Goal: Task Accomplishment & Management: Use online tool/utility

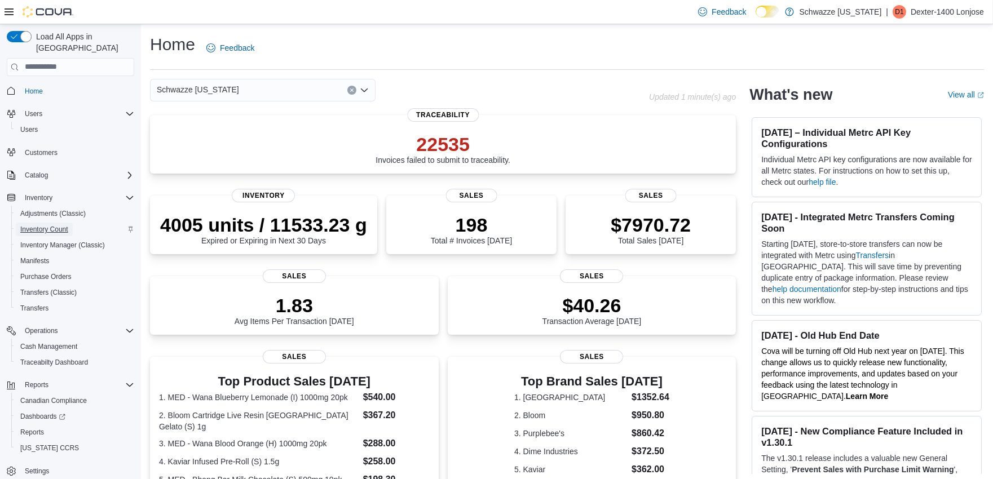
click at [52, 225] on span "Inventory Count" at bounding box center [44, 229] width 48 height 9
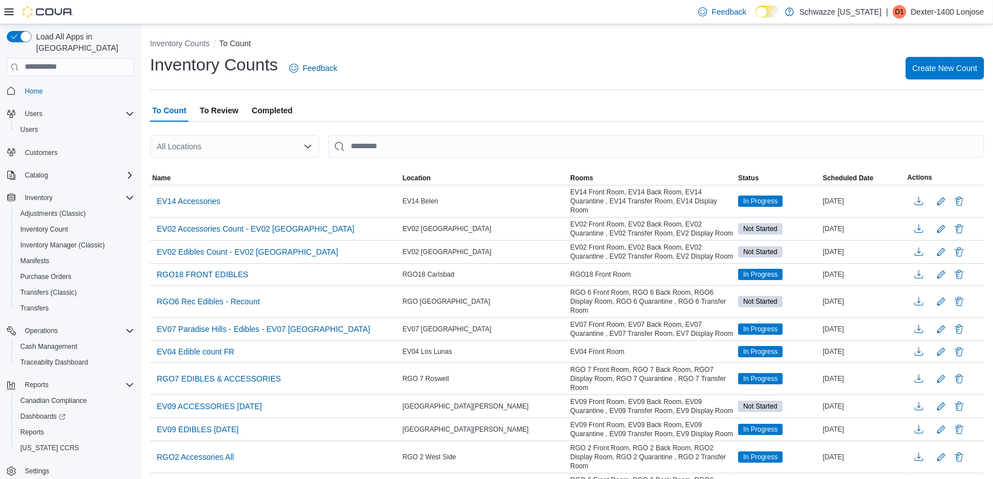
click at [200, 110] on span "To Review" at bounding box center [219, 110] width 38 height 23
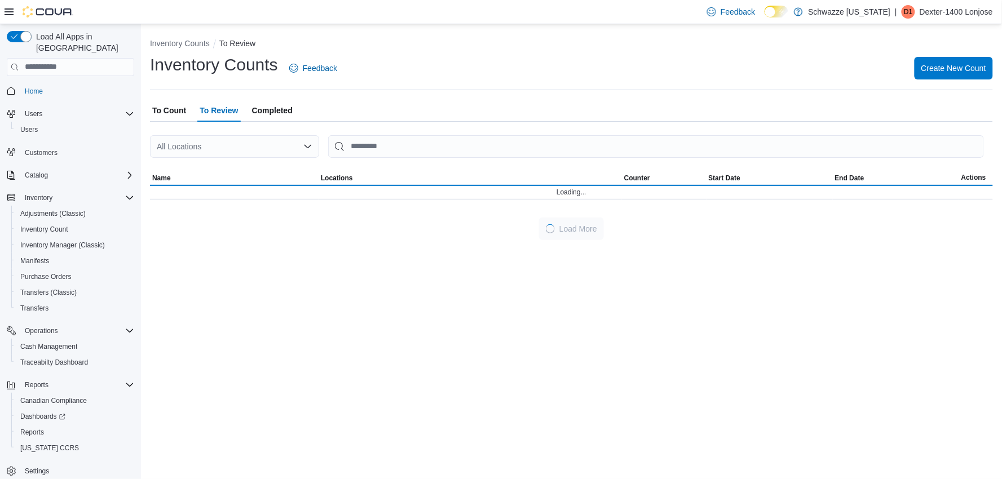
click at [154, 108] on span "To Count" at bounding box center [169, 110] width 34 height 23
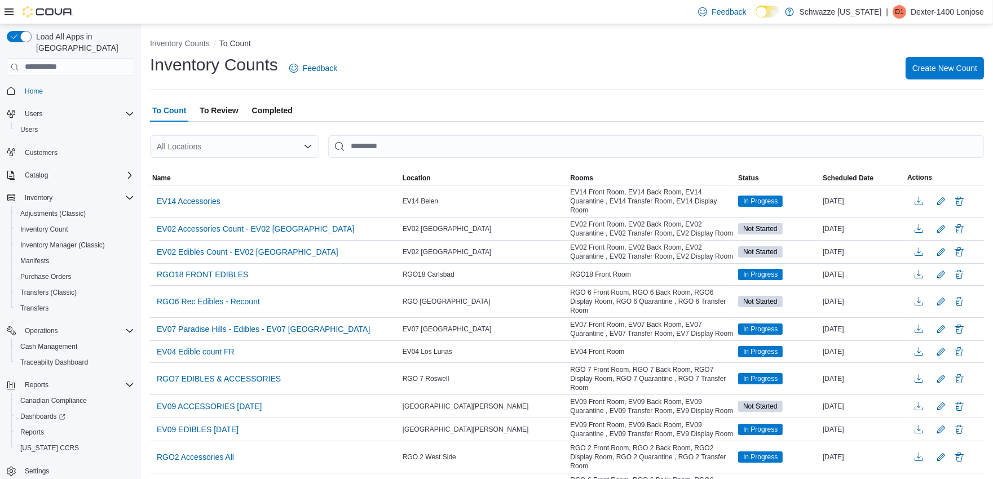
click at [201, 147] on div "All Locations" at bounding box center [234, 146] width 169 height 23
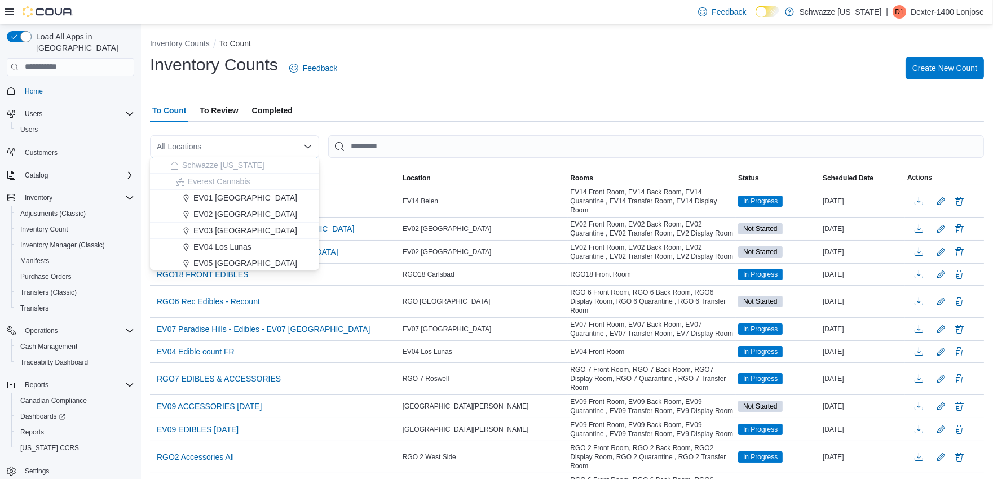
click at [221, 227] on span "EV03 [GEOGRAPHIC_DATA]" at bounding box center [245, 230] width 104 height 11
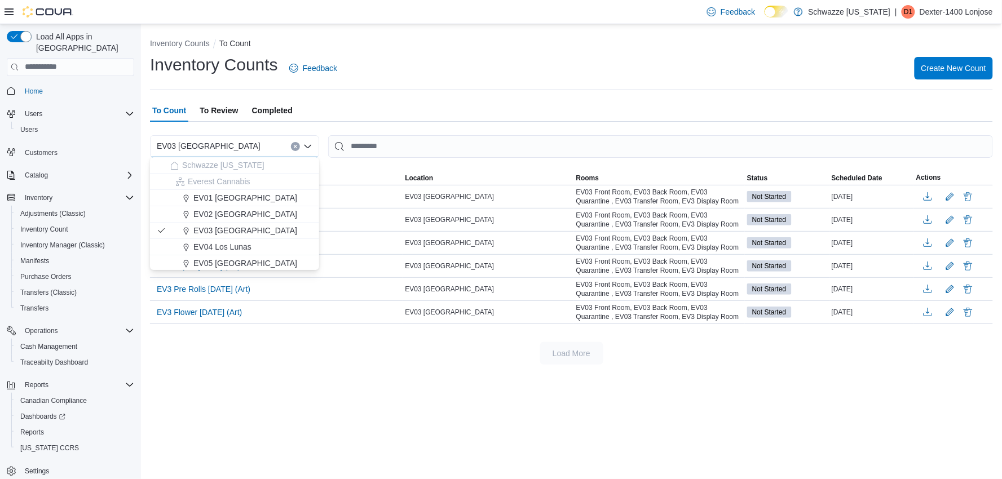
drag, startPoint x: 140, startPoint y: 418, endPoint x: 134, endPoint y: 414, distance: 7.7
click at [140, 418] on div "Load All Apps in [GEOGRAPHIC_DATA] Home Users Users Customers Catalog Inventory…" at bounding box center [70, 252] width 141 height 456
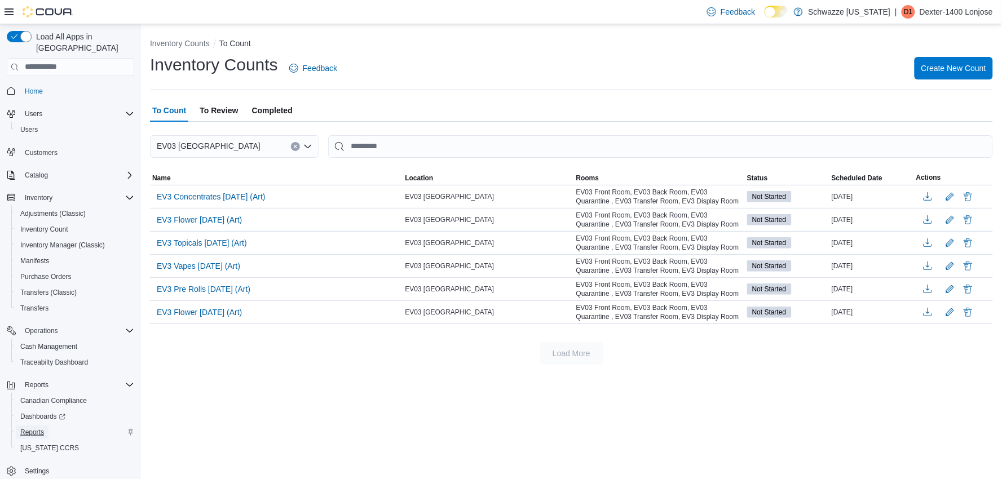
click at [43, 428] on span "Reports" at bounding box center [32, 432] width 24 height 9
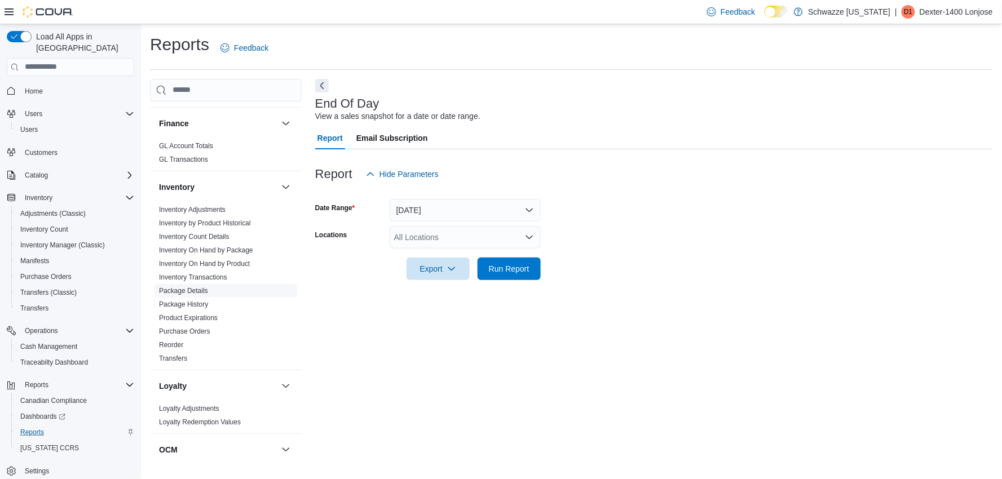
scroll to position [227, 0]
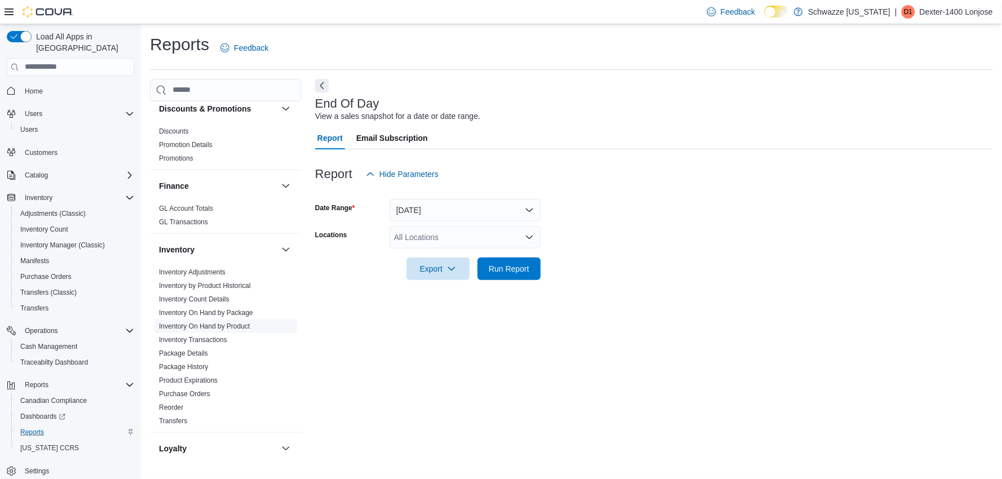
click at [207, 325] on link "Inventory On Hand by Product" at bounding box center [204, 327] width 91 height 8
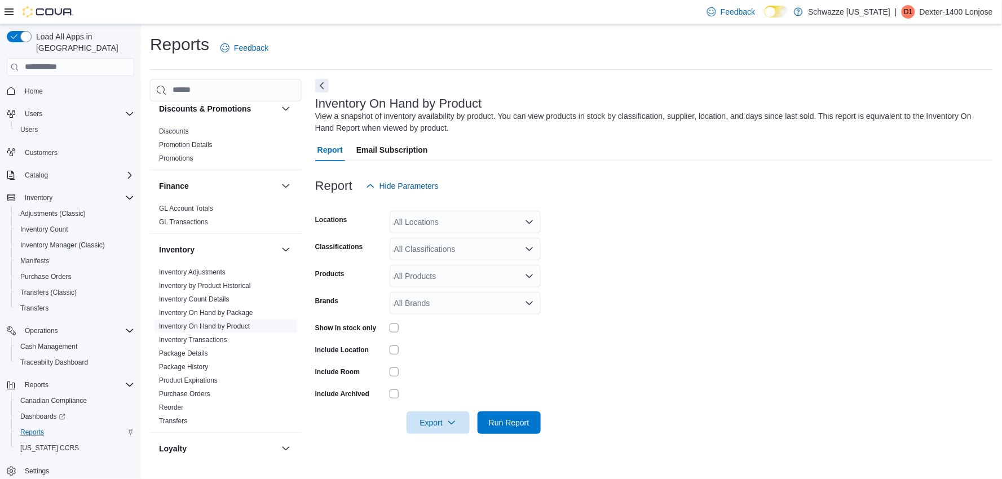
click at [203, 329] on link "Inventory On Hand by Product" at bounding box center [204, 327] width 91 height 8
click at [443, 224] on div "All Locations" at bounding box center [465, 222] width 151 height 23
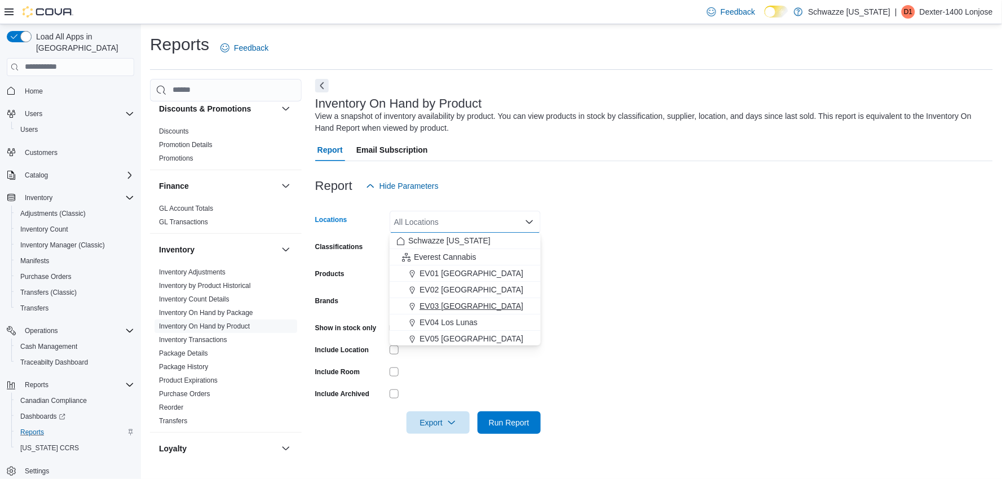
click at [444, 303] on span "EV03 [GEOGRAPHIC_DATA]" at bounding box center [472, 306] width 104 height 11
click at [624, 275] on form "Locations [GEOGRAPHIC_DATA] [GEOGRAPHIC_DATA] box. Selected. EV03 [GEOGRAPHIC_D…" at bounding box center [654, 315] width 678 height 237
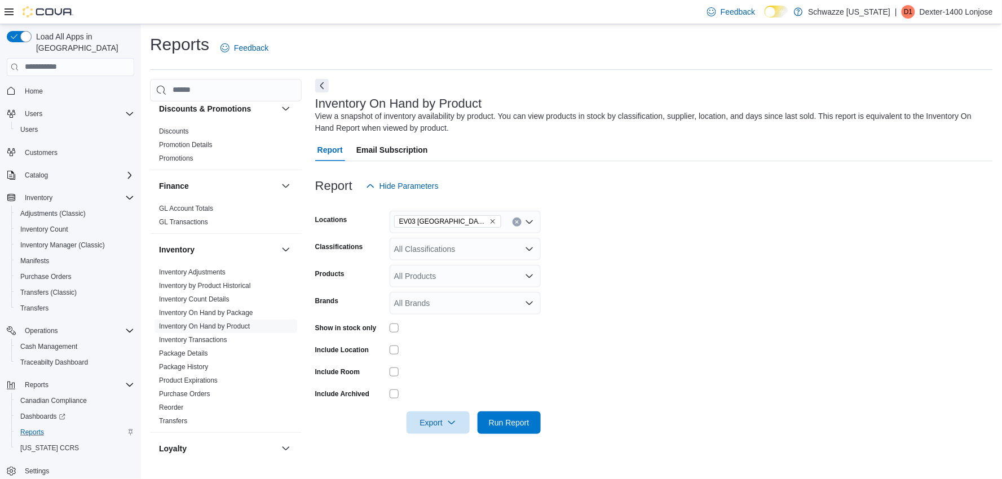
click at [474, 246] on div "All Classifications" at bounding box center [465, 249] width 151 height 23
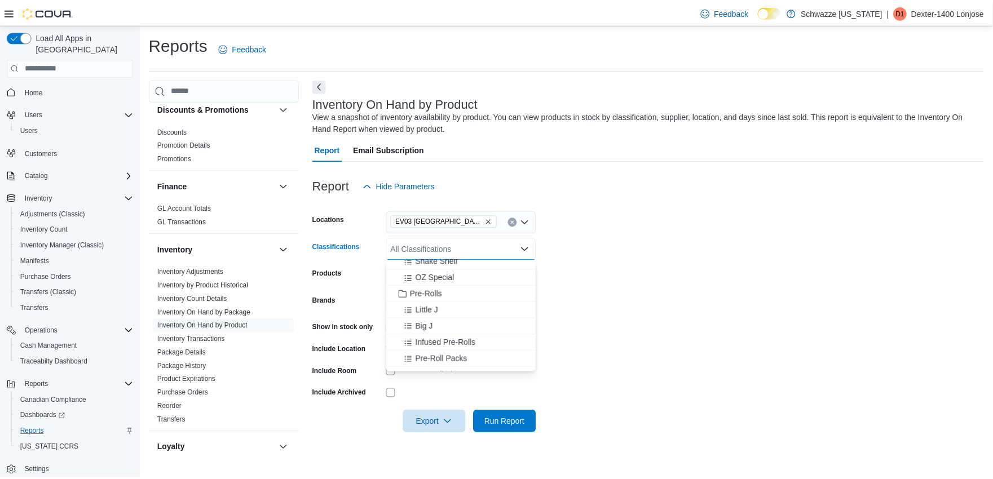
scroll to position [125, 0]
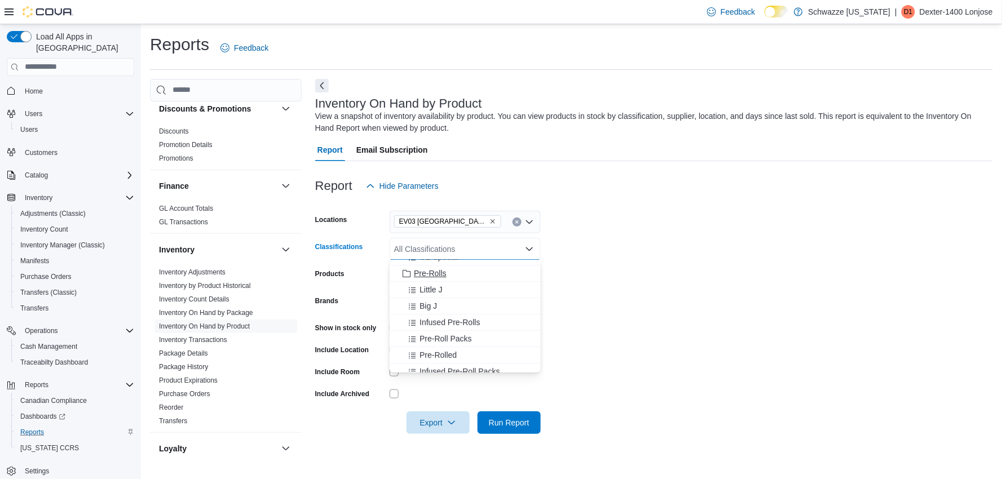
click at [440, 273] on span "Pre-Rolls" at bounding box center [430, 273] width 33 height 11
click at [645, 293] on form "Locations [GEOGRAPHIC_DATA] West Central Classifications Pre-Rolls Combo box. S…" at bounding box center [654, 315] width 678 height 237
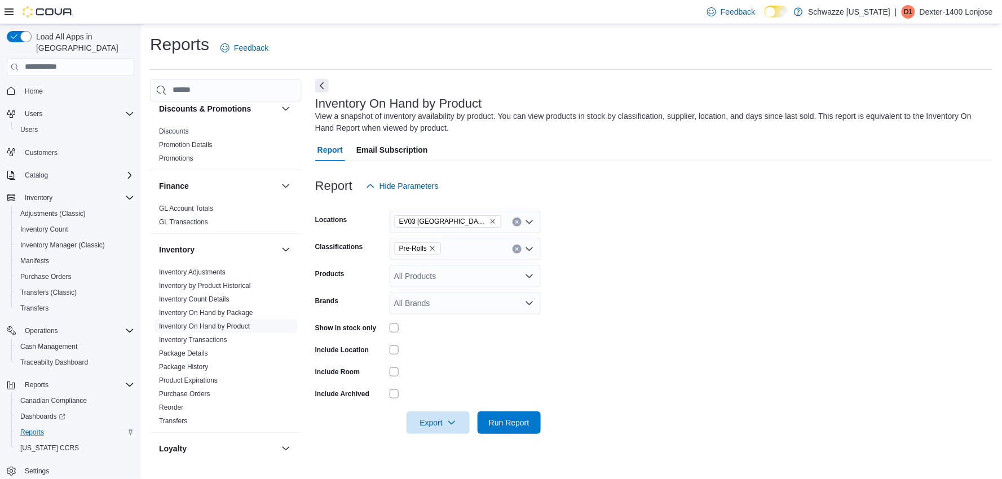
click at [532, 273] on icon "Open list of options" at bounding box center [529, 276] width 9 height 9
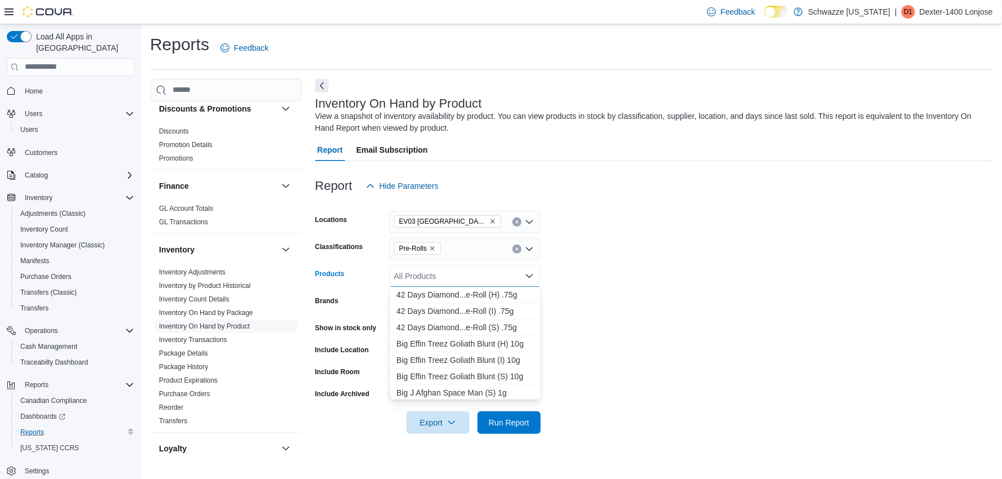
click at [577, 251] on form "Locations EV03 West Central Classifications Pre-Rolls Products All Products Com…" at bounding box center [654, 315] width 678 height 237
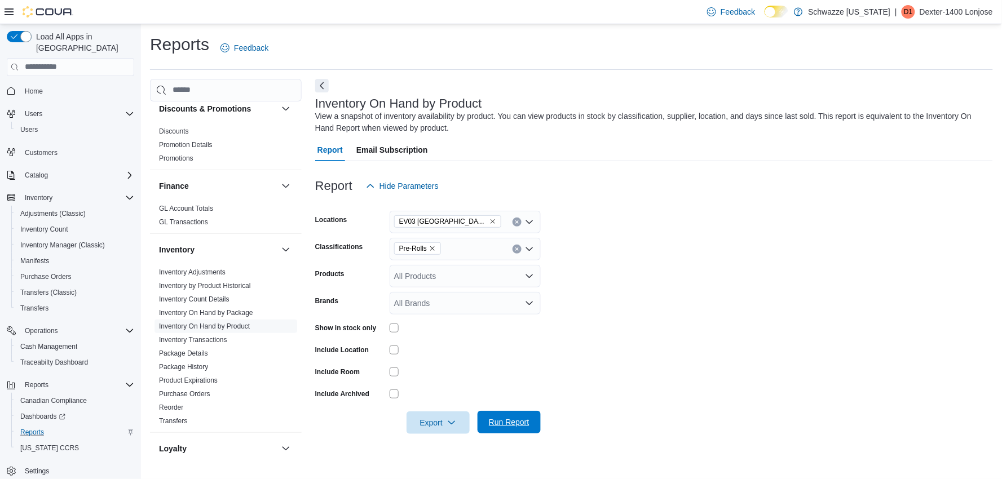
click at [498, 414] on span "Run Report" at bounding box center [509, 422] width 50 height 23
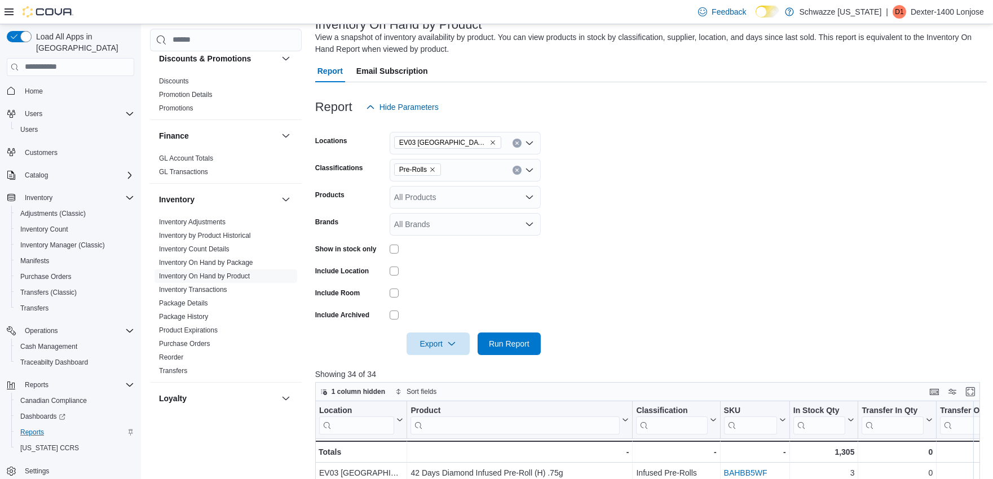
scroll to position [250, 0]
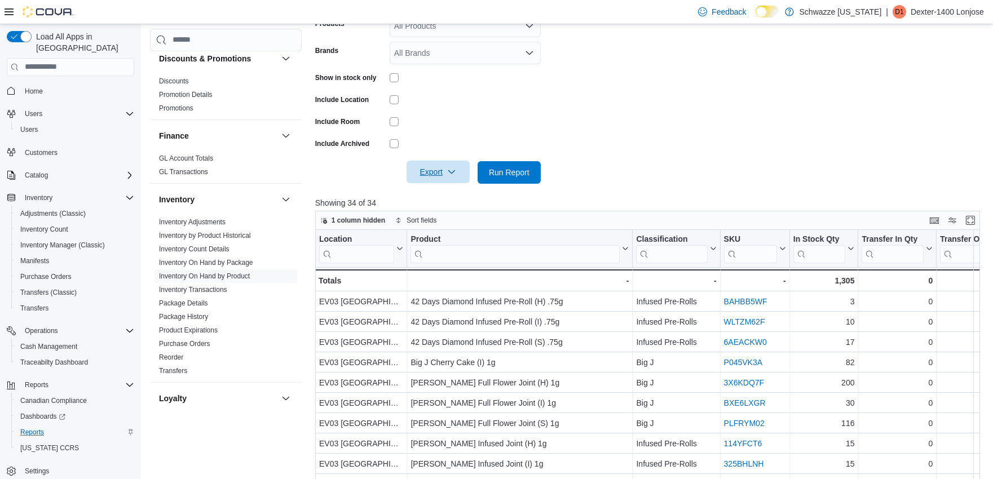
click at [442, 161] on span "Export" at bounding box center [438, 172] width 50 height 23
click at [445, 191] on span "Export to Excel" at bounding box center [439, 194] width 51 height 9
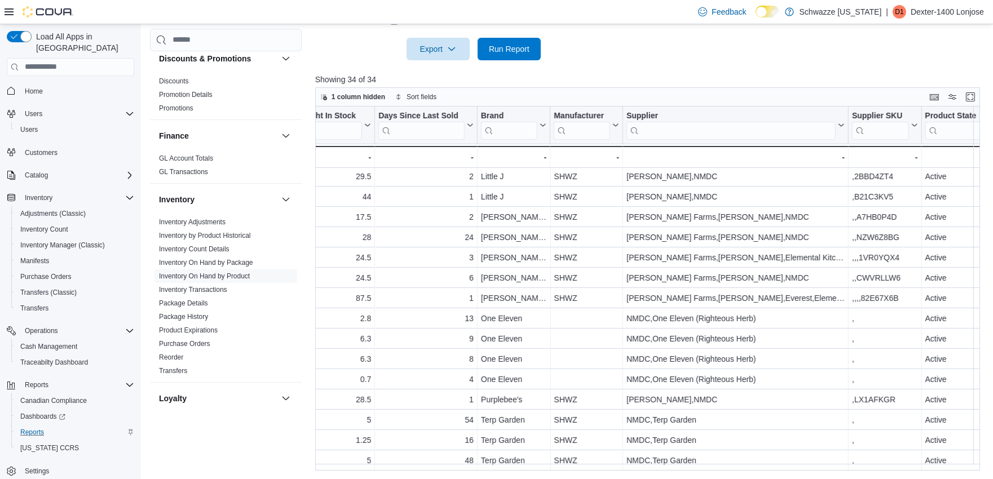
scroll to position [394, 1824]
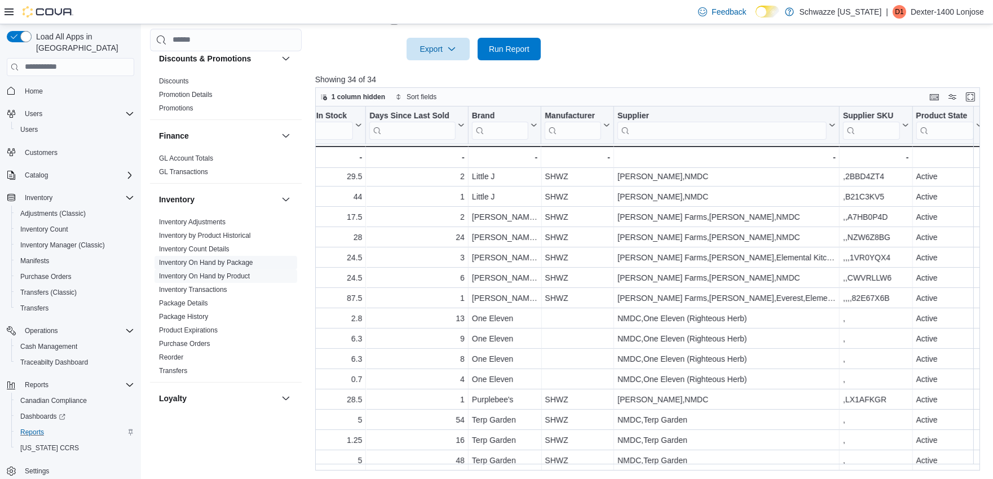
click at [235, 262] on link "Inventory On Hand by Package" at bounding box center [206, 262] width 94 height 8
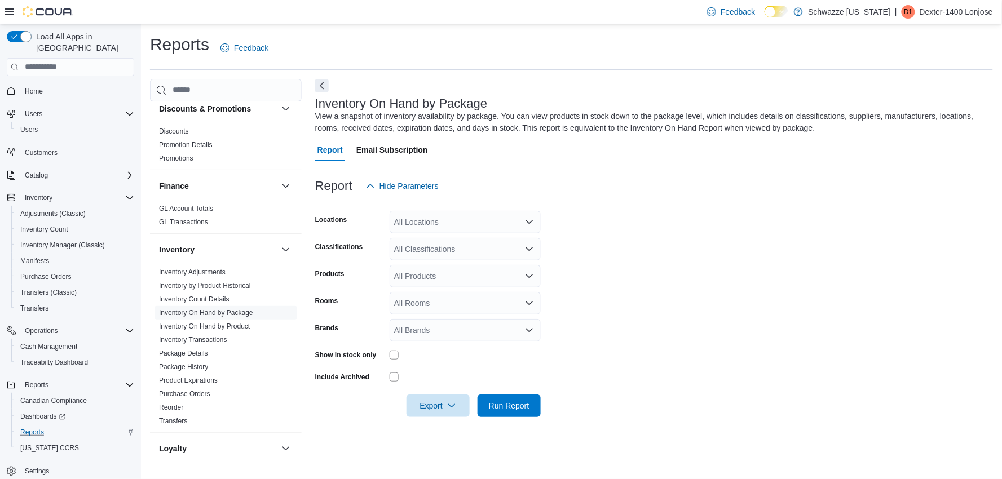
click at [433, 223] on div "All Locations" at bounding box center [465, 222] width 151 height 23
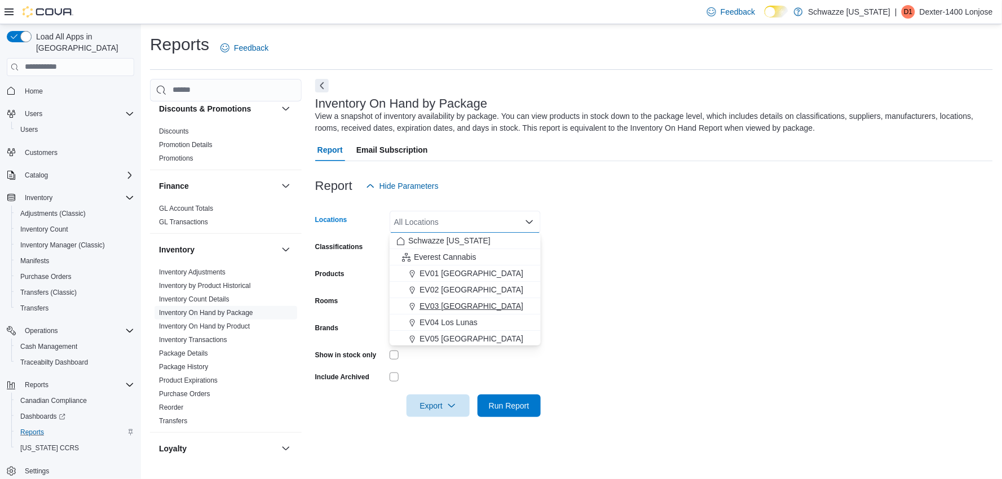
click at [438, 303] on span "EV03 [GEOGRAPHIC_DATA]" at bounding box center [472, 306] width 104 height 11
click at [632, 271] on form "Locations [GEOGRAPHIC_DATA] [GEOGRAPHIC_DATA] box. Selected. EV03 [GEOGRAPHIC_D…" at bounding box center [654, 307] width 678 height 220
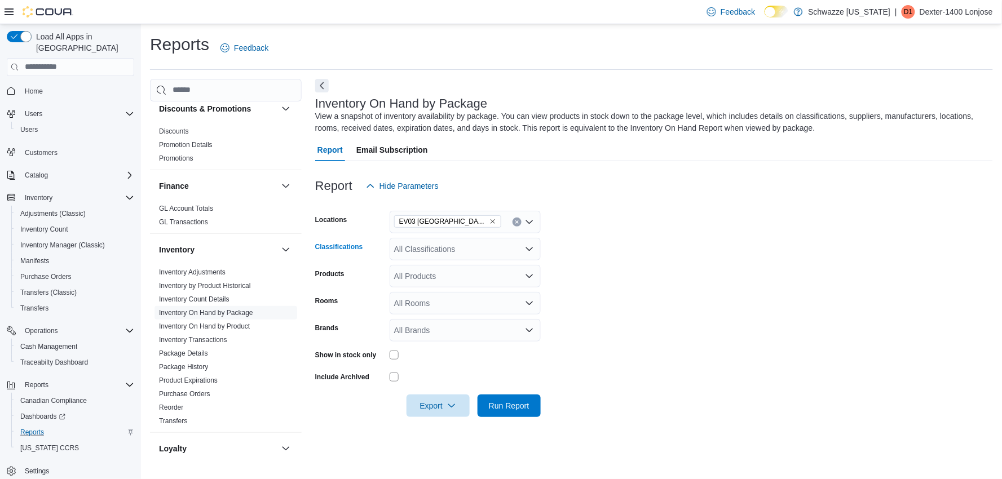
click at [442, 246] on div "All Classifications" at bounding box center [465, 249] width 151 height 23
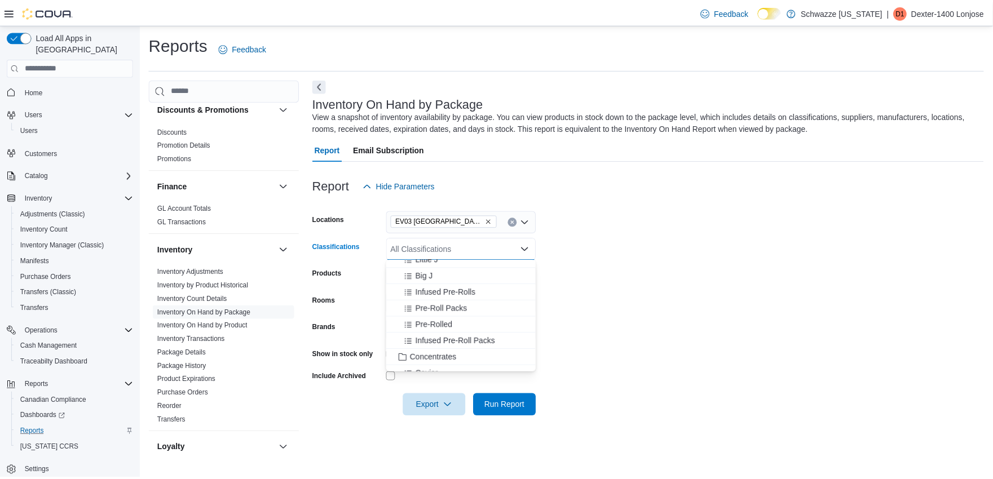
scroll to position [125, 0]
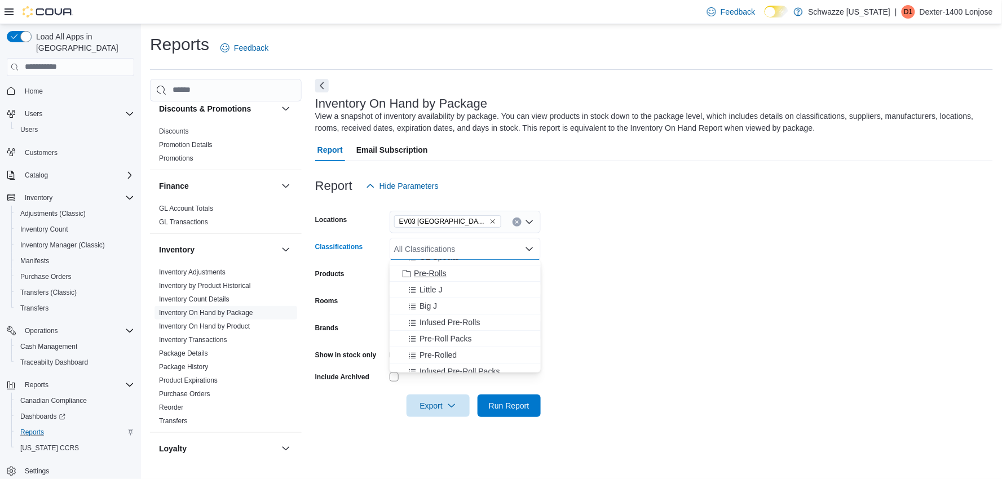
click at [420, 272] on span "Pre-Rolls" at bounding box center [430, 273] width 33 height 11
click at [599, 288] on form "Locations [GEOGRAPHIC_DATA] West Central Classifications Pre-Rolls Combo box. S…" at bounding box center [654, 307] width 678 height 220
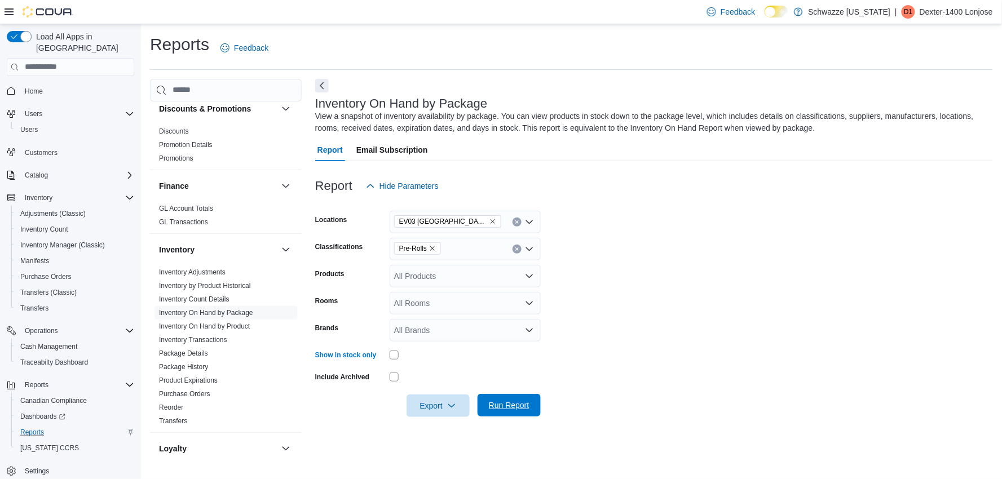
click at [502, 398] on span "Run Report" at bounding box center [509, 405] width 50 height 23
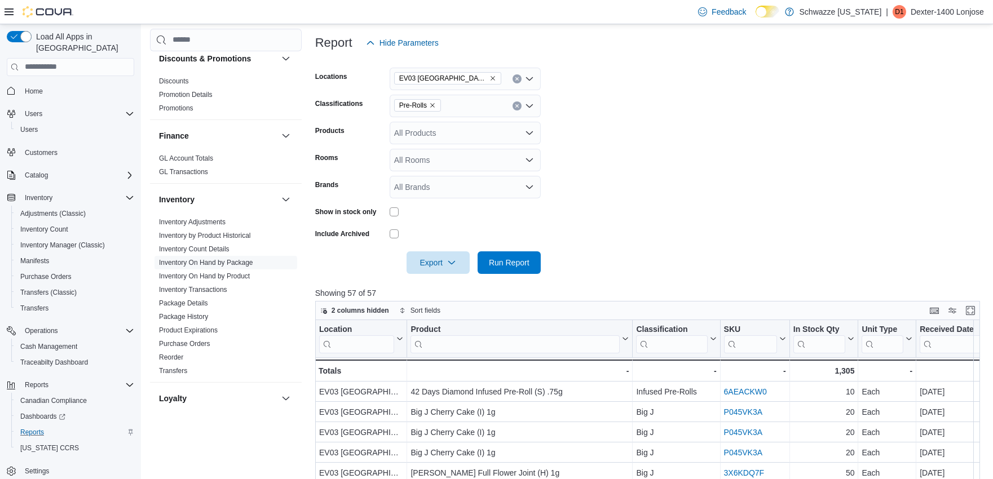
scroll to position [188, 0]
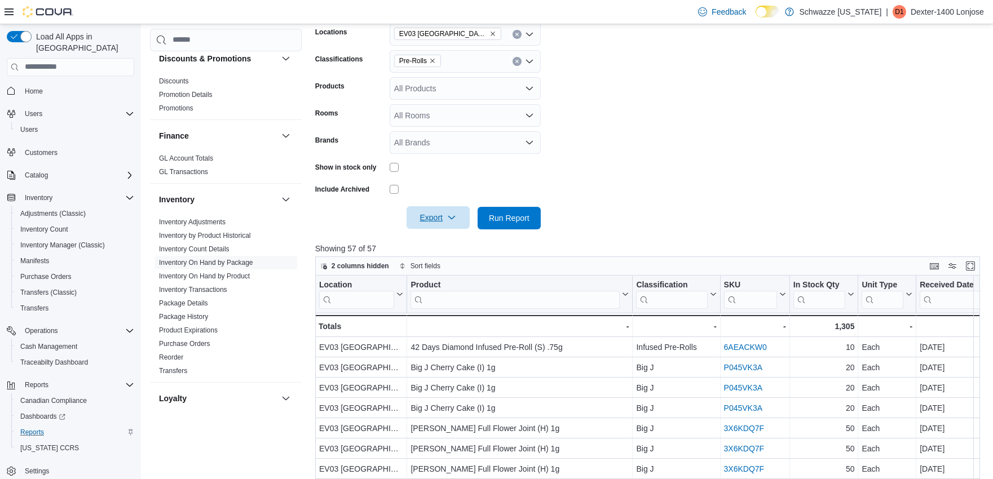
click at [452, 217] on icon "button" at bounding box center [451, 217] width 9 height 9
click at [443, 243] on span "Export to Excel" at bounding box center [439, 240] width 51 height 9
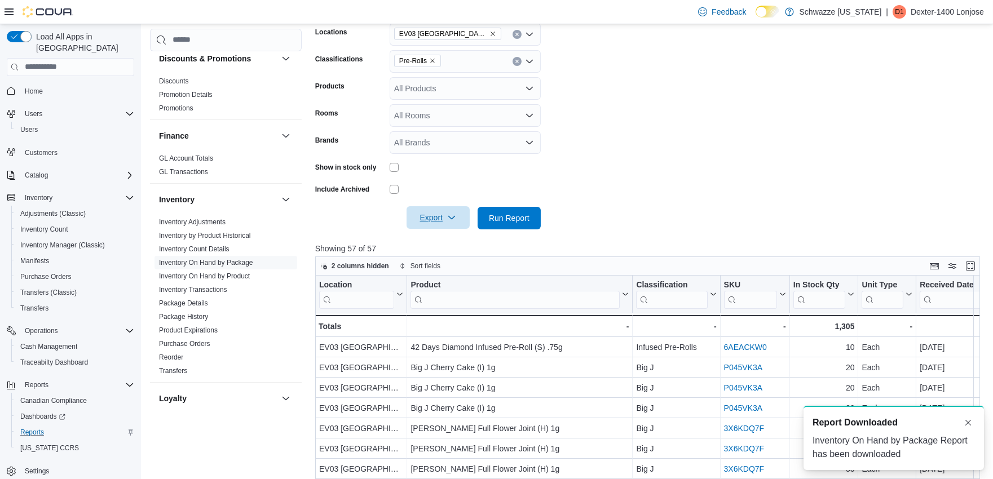
scroll to position [0, 0]
click at [691, 186] on form "Locations EV03 West Central Classifications Pre-Rolls Products All Products Roo…" at bounding box center [651, 120] width 672 height 220
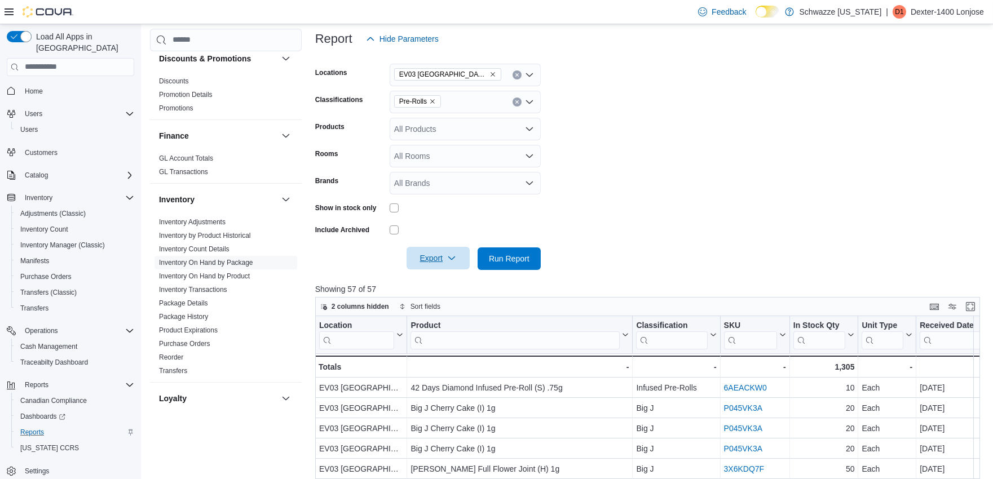
scroll to position [125, 0]
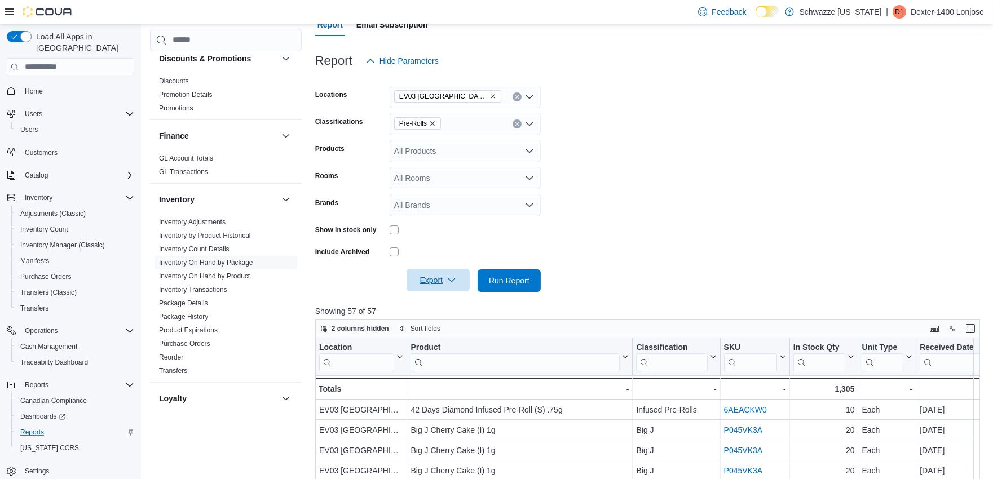
click at [431, 123] on icon "Remove Pre-Rolls from selection in this group" at bounding box center [432, 123] width 7 height 7
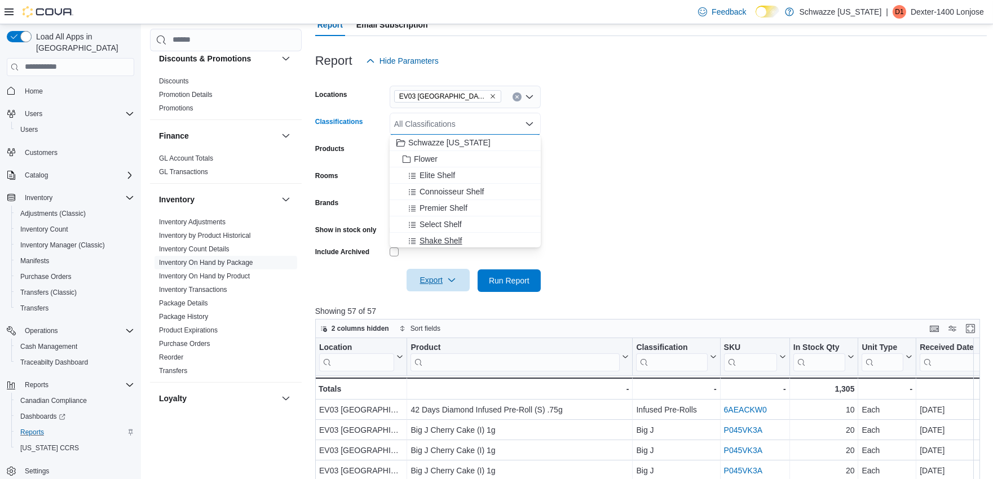
click at [449, 239] on span "Shake Shelf" at bounding box center [441, 240] width 43 height 11
click at [444, 236] on span "OZ Special" at bounding box center [439, 238] width 39 height 11
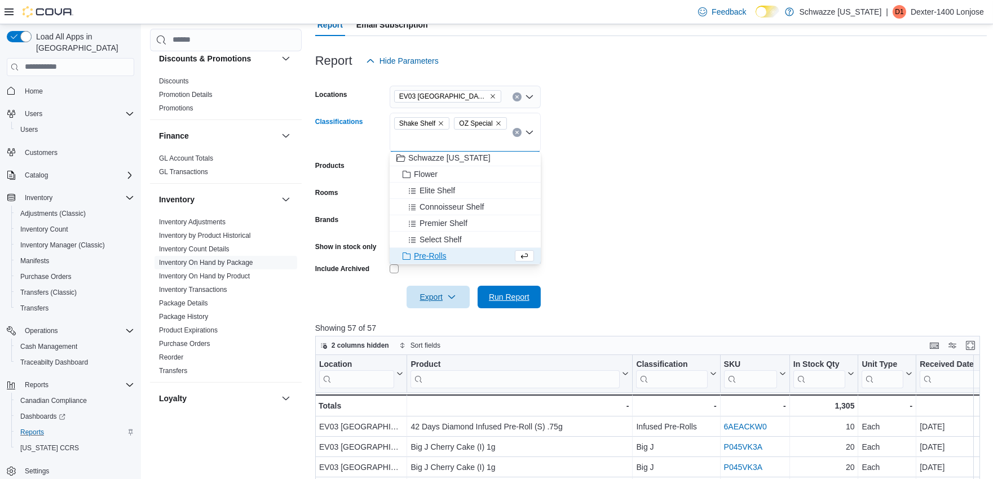
click at [515, 297] on span "Run Report" at bounding box center [509, 297] width 41 height 11
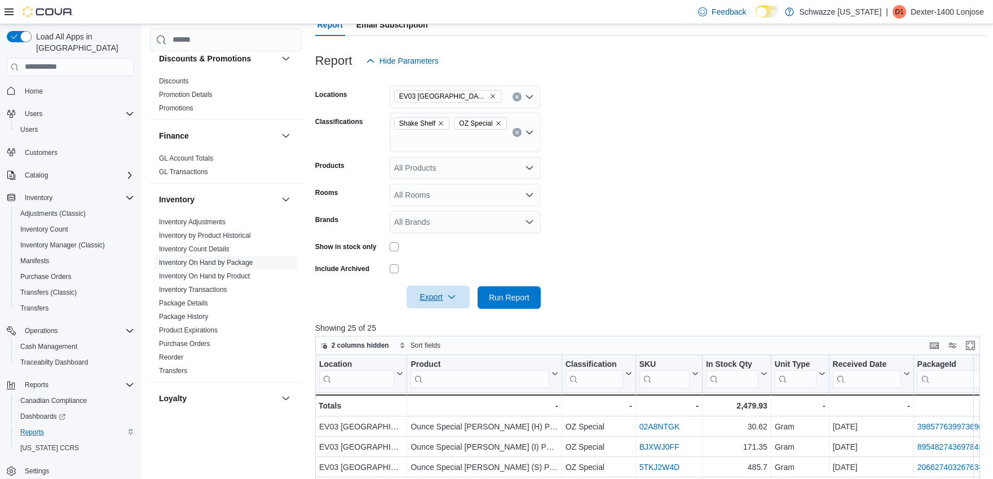
click at [442, 303] on span "Export" at bounding box center [438, 297] width 50 height 23
click at [444, 327] on button "Export to Excel" at bounding box center [440, 319] width 64 height 23
click at [438, 123] on icon "Remove Shake Shelf from selection in this group" at bounding box center [441, 123] width 7 height 7
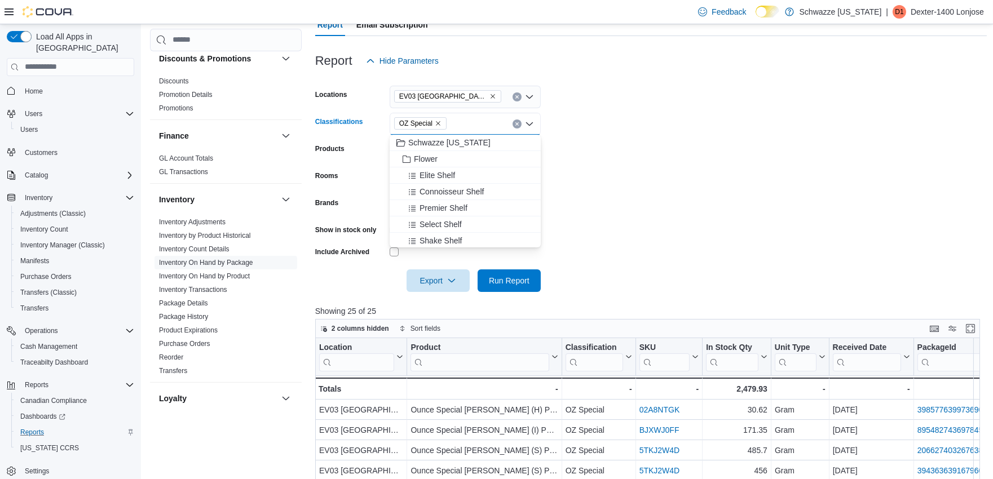
click at [438, 123] on icon "Remove OZ Special from selection in this group" at bounding box center [438, 123] width 7 height 7
click at [446, 210] on span "Premier Shelf" at bounding box center [444, 207] width 48 height 11
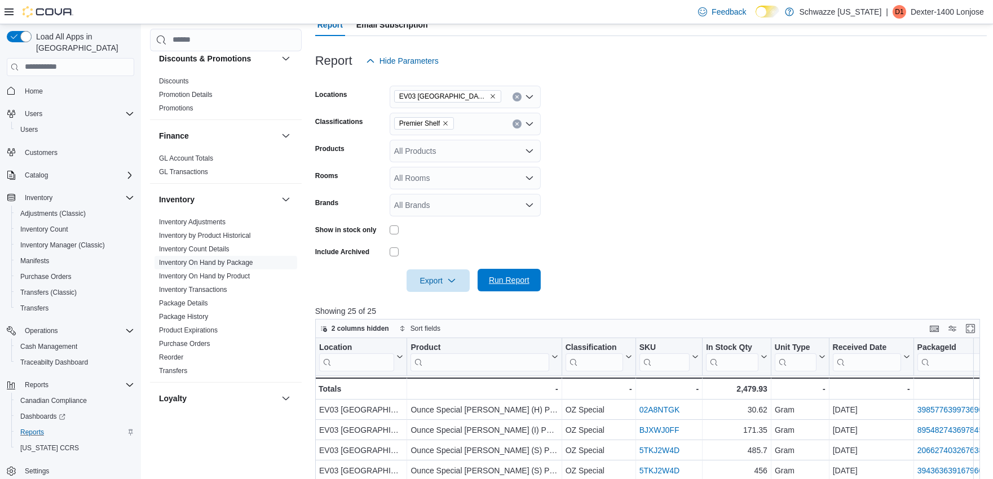
click at [504, 279] on span "Run Report" at bounding box center [509, 280] width 41 height 11
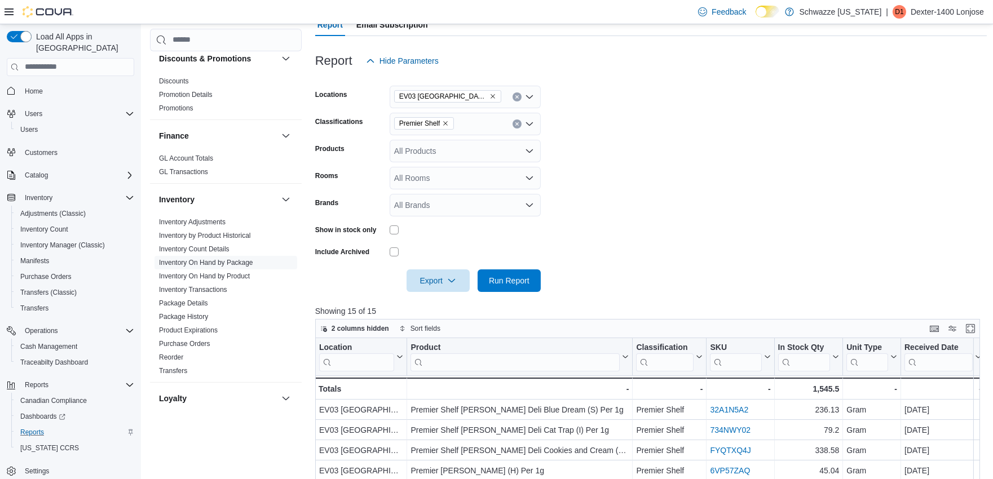
click at [445, 122] on icon "Remove Premier Shelf from selection in this group" at bounding box center [446, 123] width 5 height 5
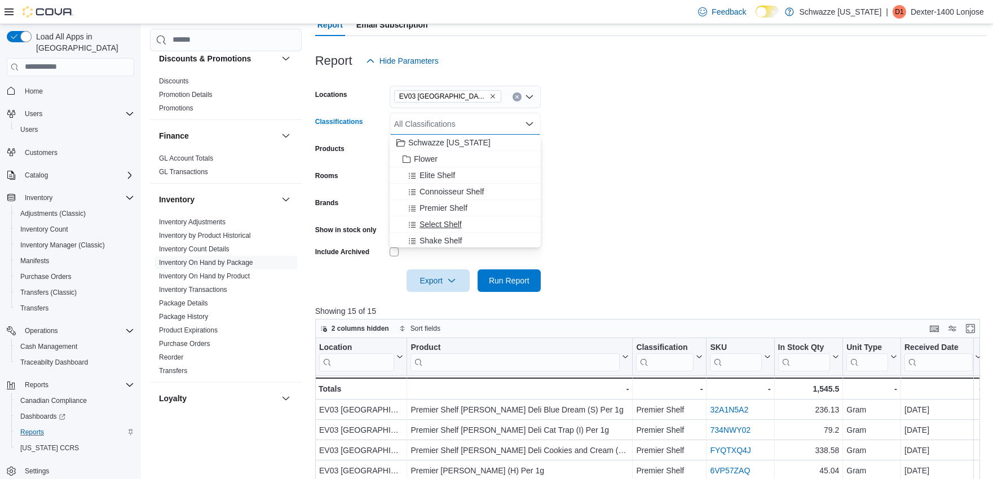
click at [447, 219] on span "Select Shelf" at bounding box center [441, 224] width 42 height 11
click at [551, 204] on form "Locations [GEOGRAPHIC_DATA] West Central Classifications Select Shelf Combo box…" at bounding box center [651, 182] width 672 height 220
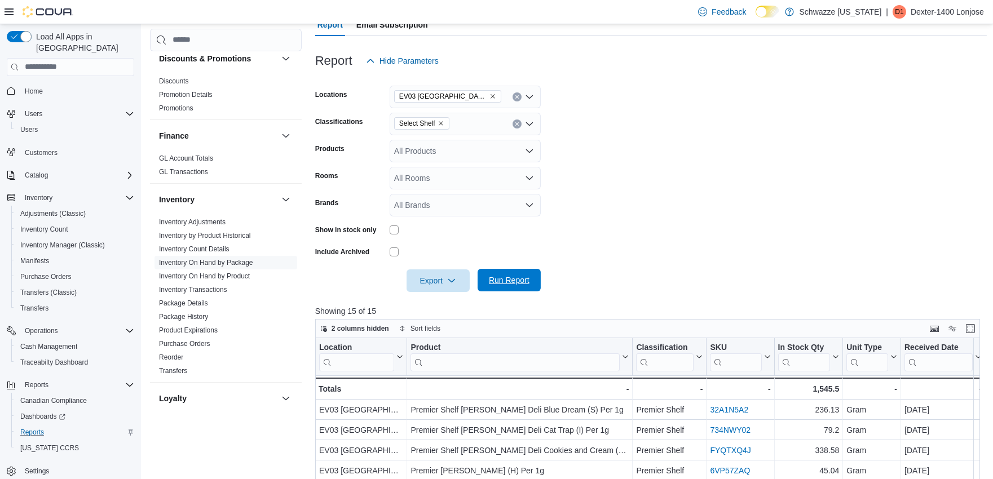
click at [511, 274] on span "Run Report" at bounding box center [509, 280] width 50 height 23
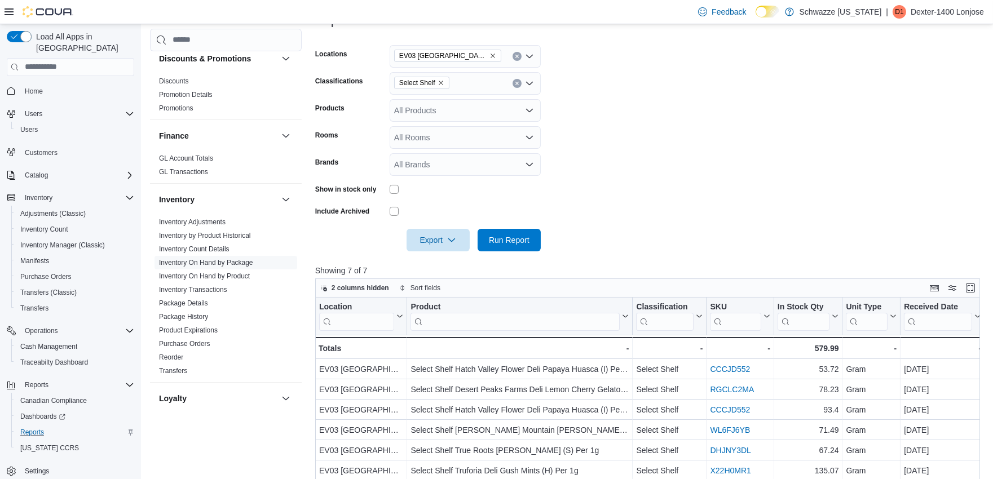
scroll to position [188, 0]
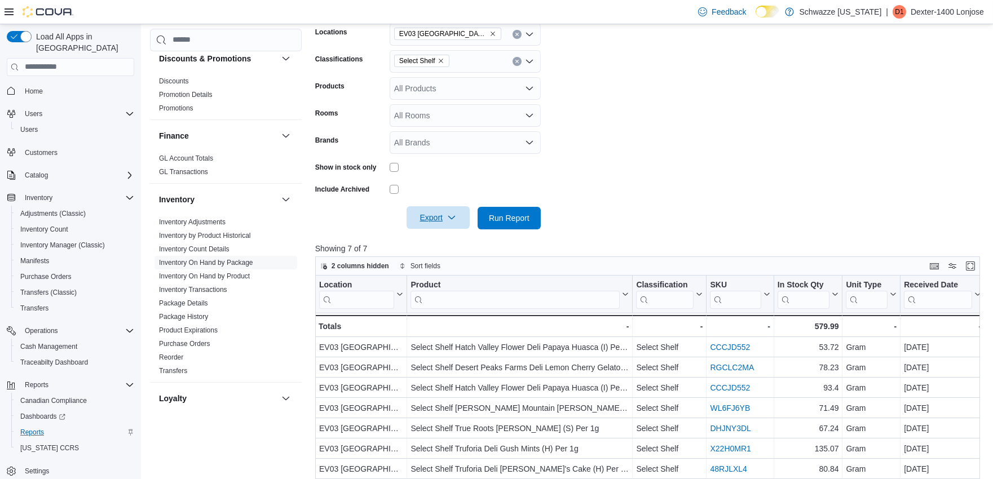
click at [445, 224] on span "Export" at bounding box center [438, 217] width 50 height 23
click at [447, 245] on button "Export to Excel" at bounding box center [440, 240] width 64 height 23
click at [441, 59] on icon "Remove Select Shelf from selection in this group" at bounding box center [441, 61] width 5 height 5
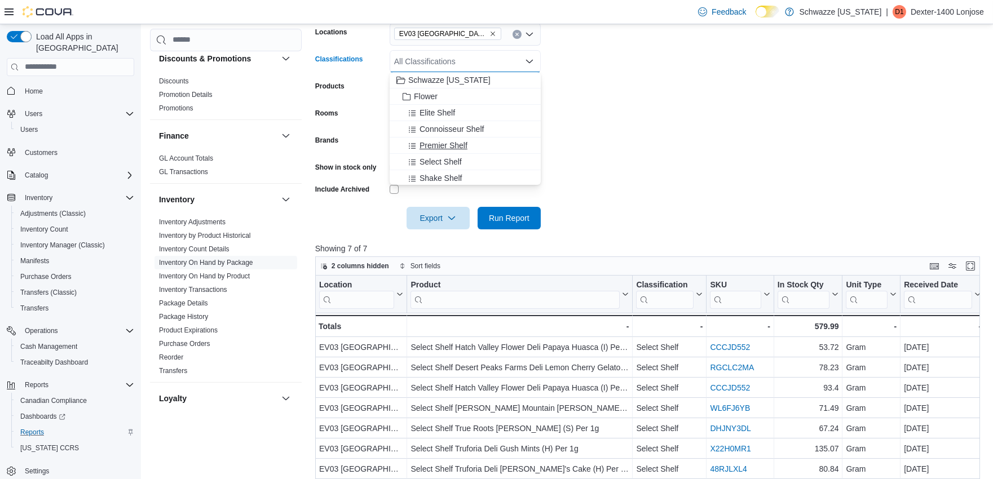
click at [458, 149] on span "Premier Shelf" at bounding box center [444, 145] width 48 height 11
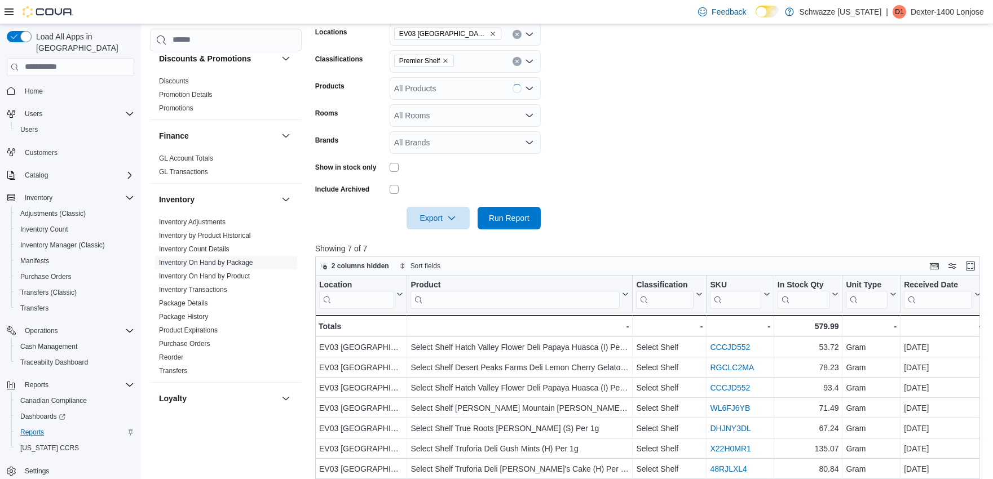
click at [641, 157] on form "Locations EV03 West Central Classifications Premier Shelf Products All Products…" at bounding box center [651, 120] width 672 height 220
click at [507, 218] on span "Run Report" at bounding box center [509, 217] width 41 height 11
click at [448, 220] on icon "button" at bounding box center [451, 217] width 9 height 9
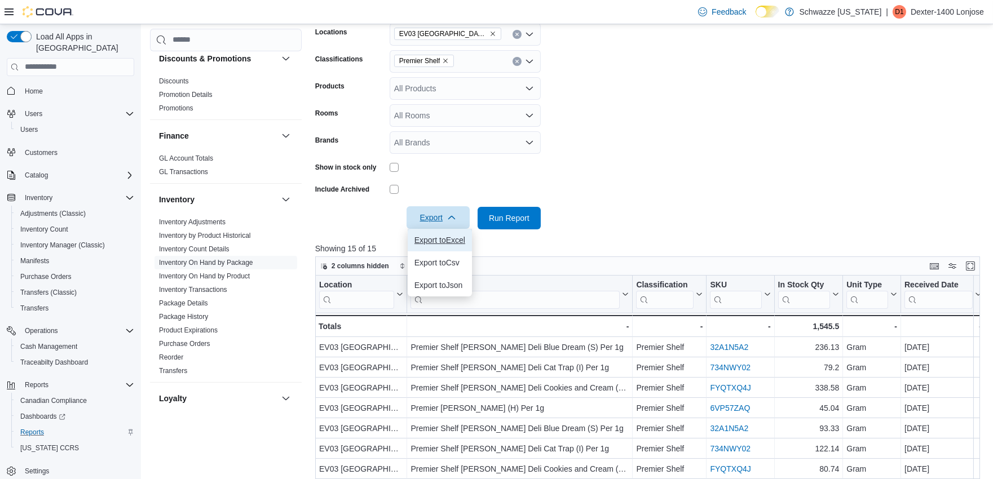
click at [449, 239] on span "Export to Excel" at bounding box center [439, 240] width 51 height 9
click at [447, 61] on icon "Remove Premier Shelf from selection in this group" at bounding box center [446, 61] width 5 height 5
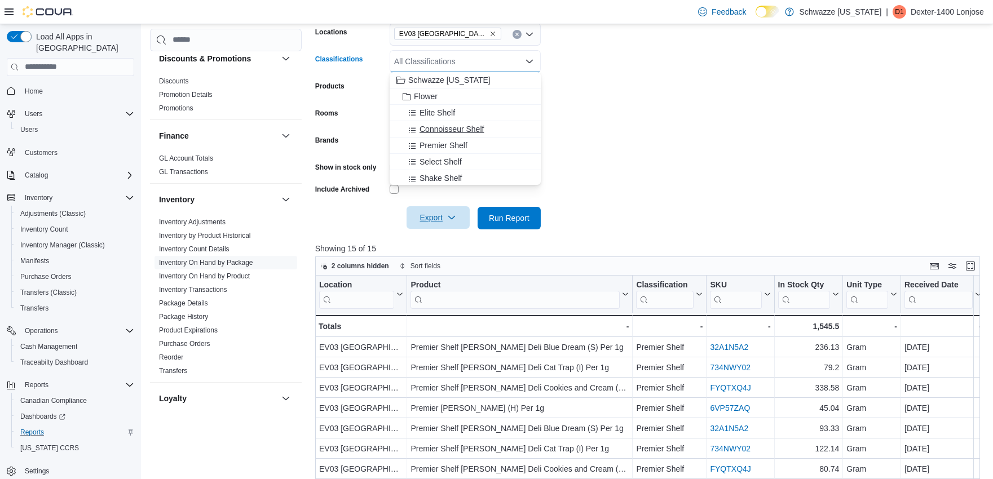
click at [443, 126] on span "Connoisseur Shelf" at bounding box center [452, 128] width 64 height 11
click at [460, 58] on icon "Remove Connoisseur Shelf from selection in this group" at bounding box center [460, 61] width 7 height 7
click at [445, 115] on span "Elite Shelf" at bounding box center [438, 112] width 36 height 11
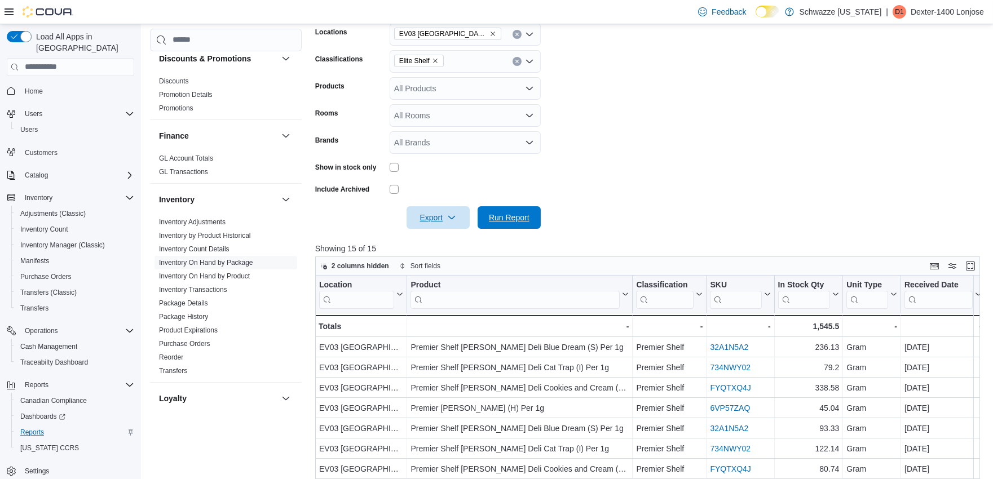
click at [515, 210] on span "Run Report" at bounding box center [509, 217] width 50 height 23
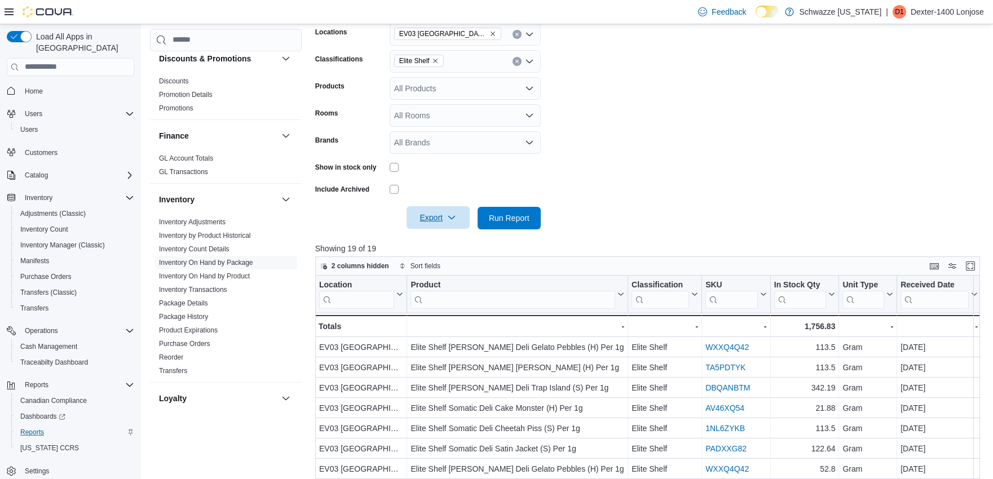
click at [452, 220] on icon "button" at bounding box center [451, 217] width 9 height 9
click at [453, 239] on span "Export to Excel" at bounding box center [439, 240] width 51 height 9
click at [435, 65] on span "Elite Shelf" at bounding box center [418, 60] width 39 height 11
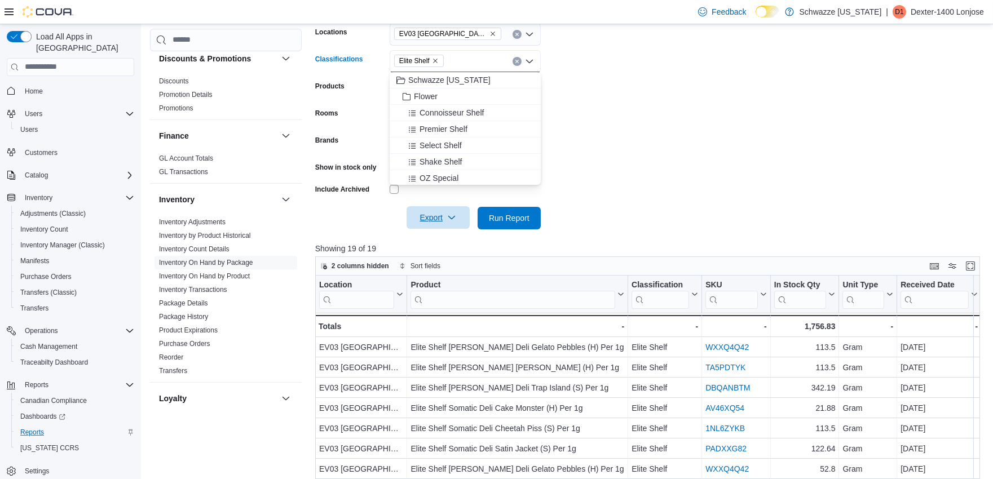
click at [433, 61] on icon "Remove Elite Shelf from selection in this group" at bounding box center [435, 61] width 7 height 7
click at [441, 131] on span "Connoisseur Shelf" at bounding box center [452, 128] width 64 height 11
click at [572, 173] on form "Locations [GEOGRAPHIC_DATA] West Central Classifications Connoisseur Shelf Comb…" at bounding box center [651, 120] width 672 height 220
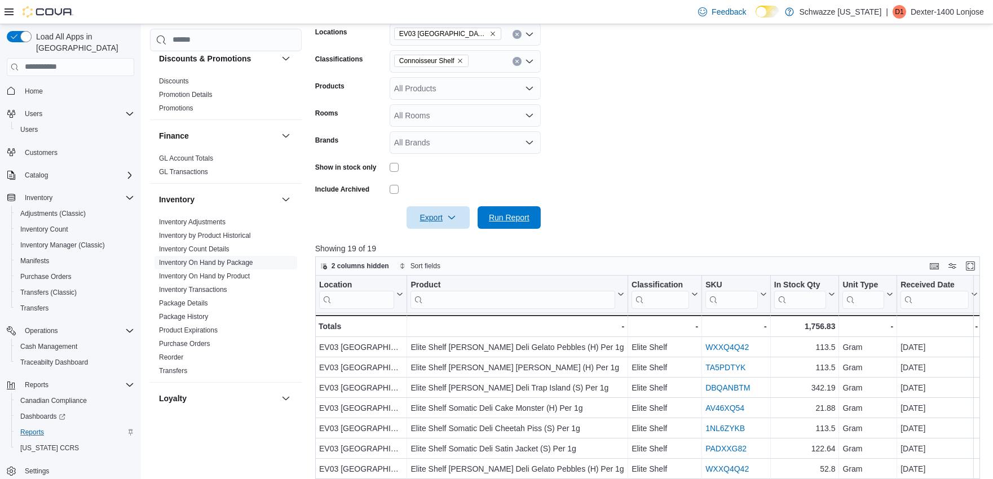
click at [503, 221] on span "Run Report" at bounding box center [509, 217] width 41 height 11
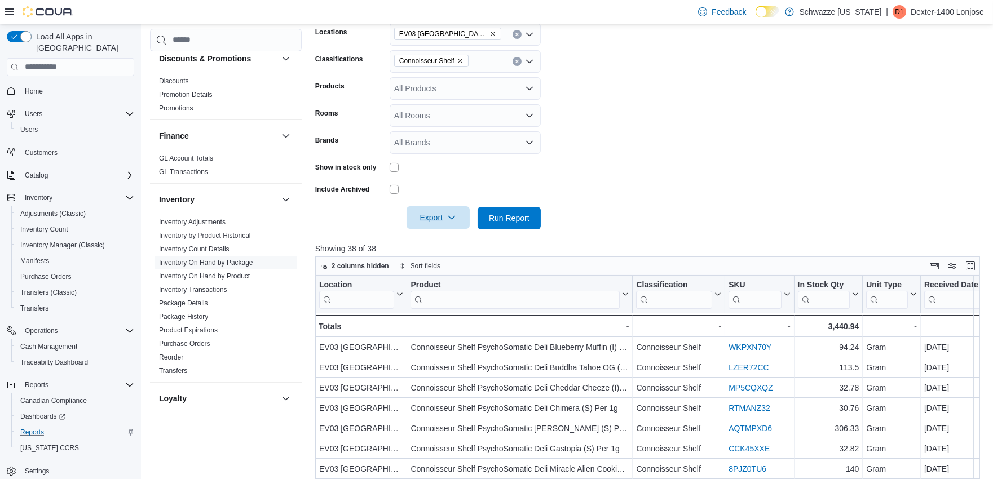
click at [434, 211] on span "Export" at bounding box center [438, 217] width 50 height 23
click at [440, 237] on span "Export to Excel" at bounding box center [439, 240] width 51 height 9
click at [736, 217] on form "Locations EV03 West Central Classifications Connoisseur Shelf Products All Prod…" at bounding box center [651, 120] width 672 height 220
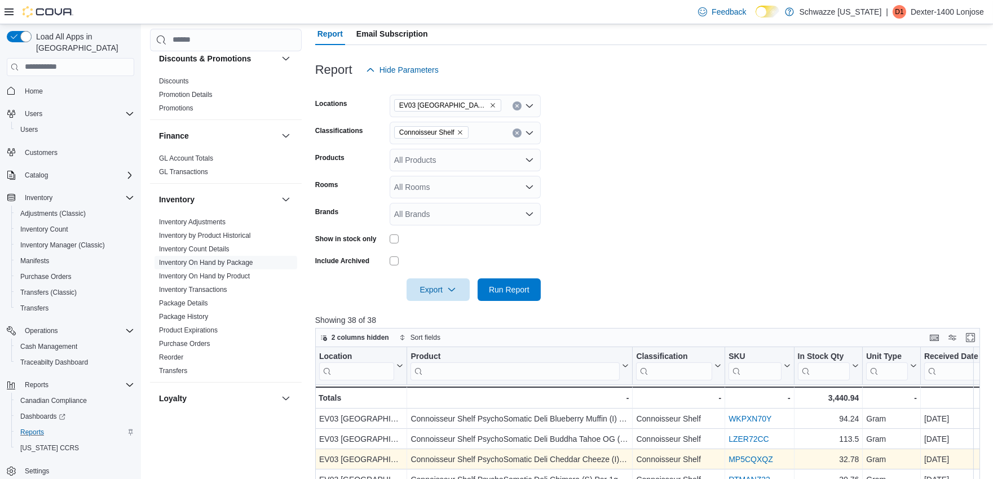
scroll to position [106, 0]
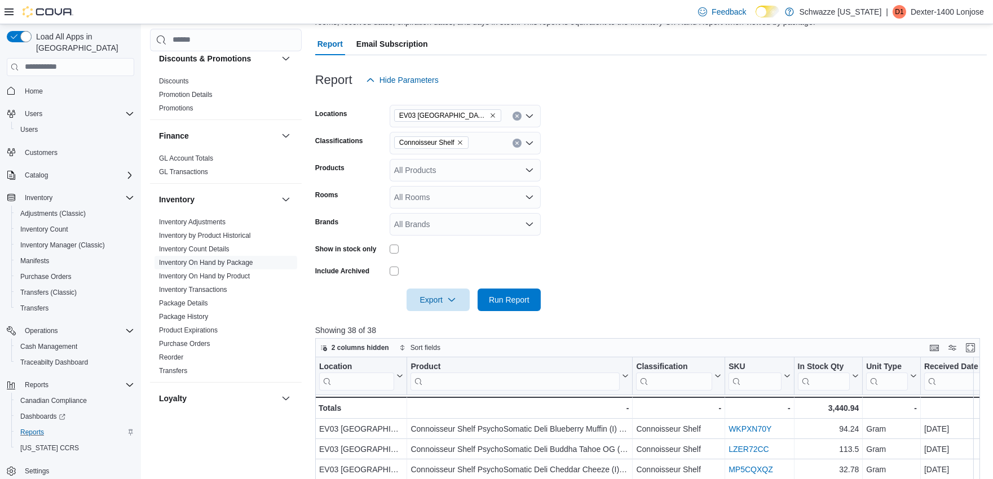
click at [430, 193] on div "All Rooms" at bounding box center [465, 197] width 151 height 23
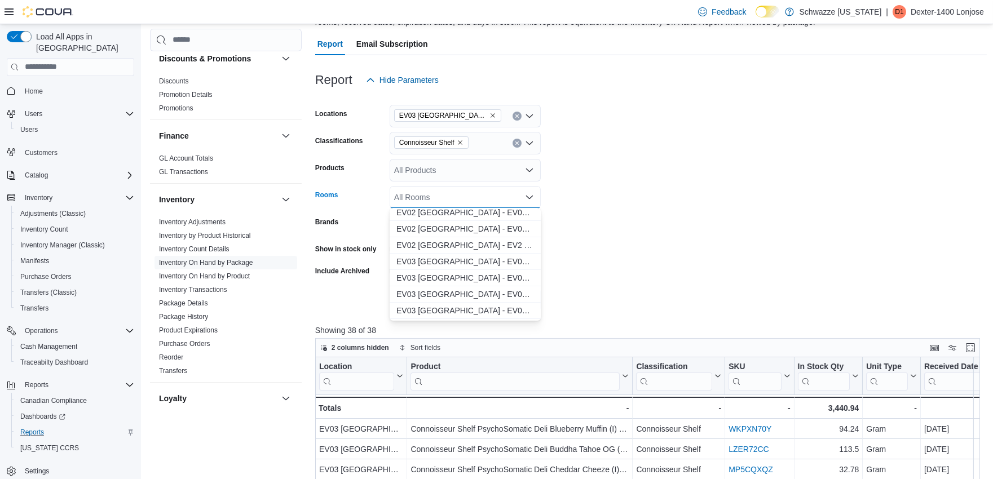
scroll to position [188, 0]
click at [483, 257] on span "EV03 [GEOGRAPHIC_DATA] - EV03 Front Room" at bounding box center [465, 256] width 138 height 11
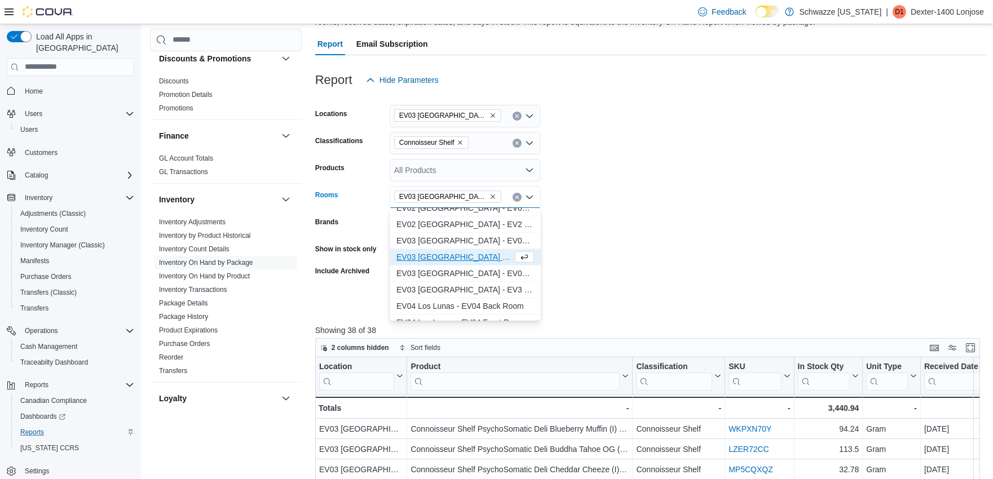
click at [594, 237] on form "Locations EV03 West Central Classifications Connoisseur Shelf Products All Prod…" at bounding box center [651, 201] width 672 height 220
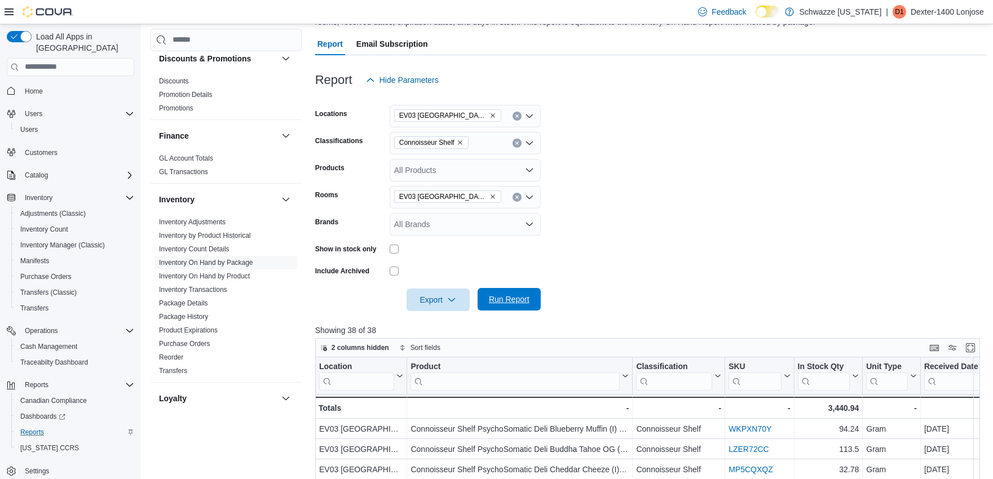
click at [508, 293] on span "Run Report" at bounding box center [509, 299] width 50 height 23
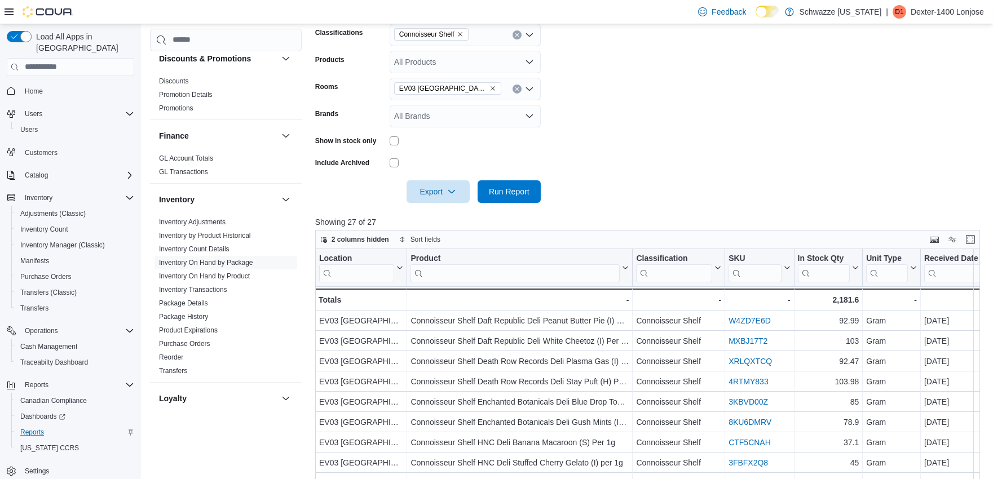
scroll to position [232, 0]
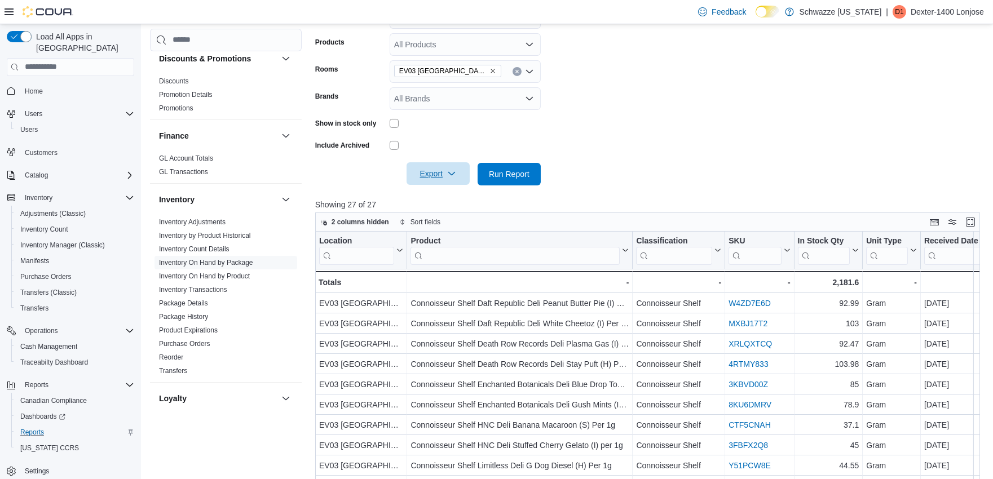
click at [436, 175] on span "Export" at bounding box center [438, 173] width 50 height 23
click at [432, 197] on span "Export to Excel" at bounding box center [439, 196] width 51 height 9
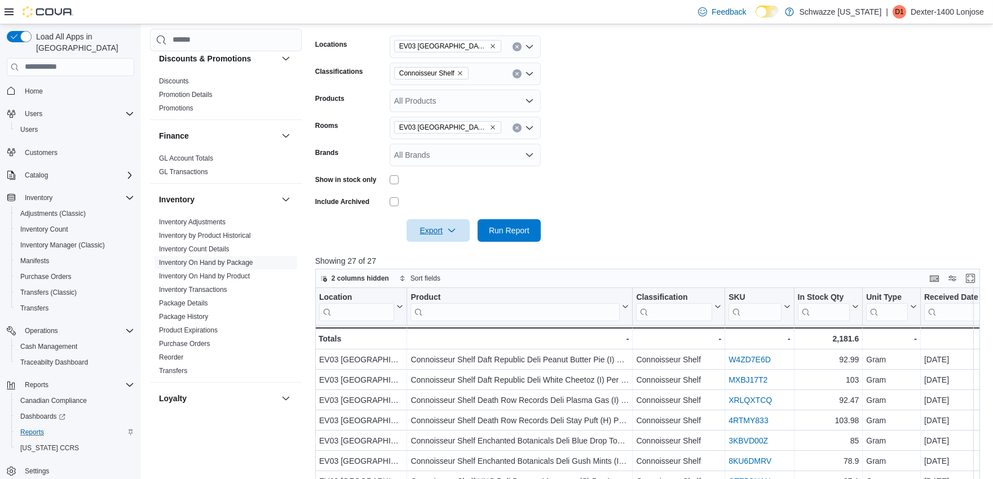
scroll to position [106, 0]
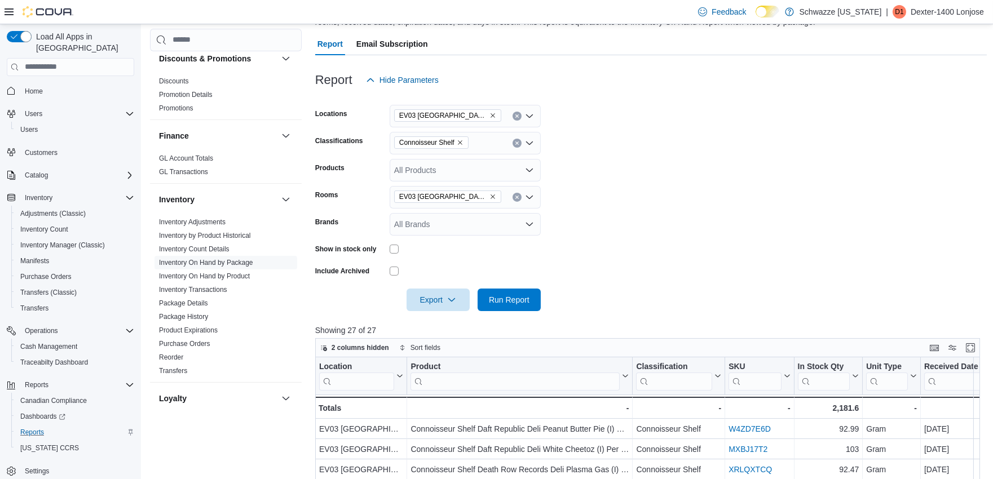
click at [458, 143] on icon "Remove Connoisseur Shelf from selection in this group" at bounding box center [460, 142] width 7 height 7
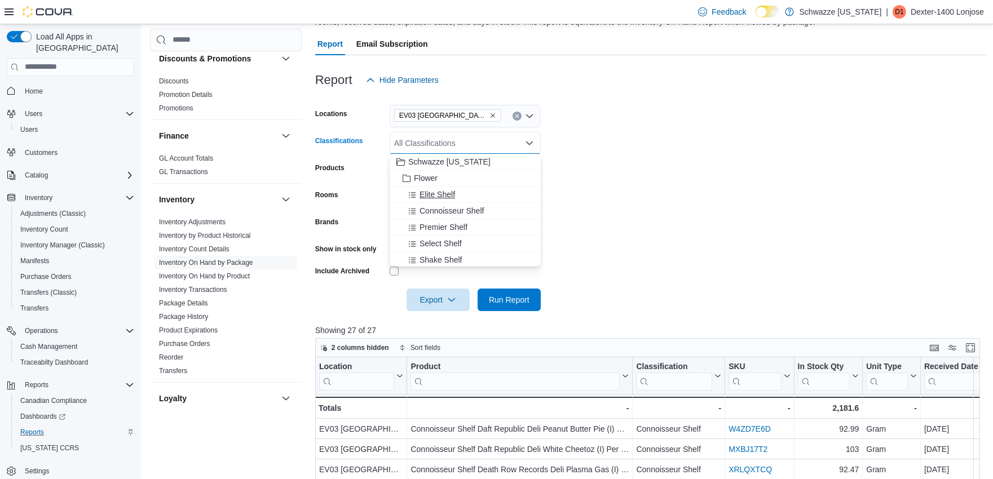
click at [441, 193] on span "Elite Shelf" at bounding box center [438, 194] width 36 height 11
click at [561, 200] on form "Locations EV03 West Central Classifications Elite Shelf Combo box. Selected. El…" at bounding box center [651, 201] width 672 height 220
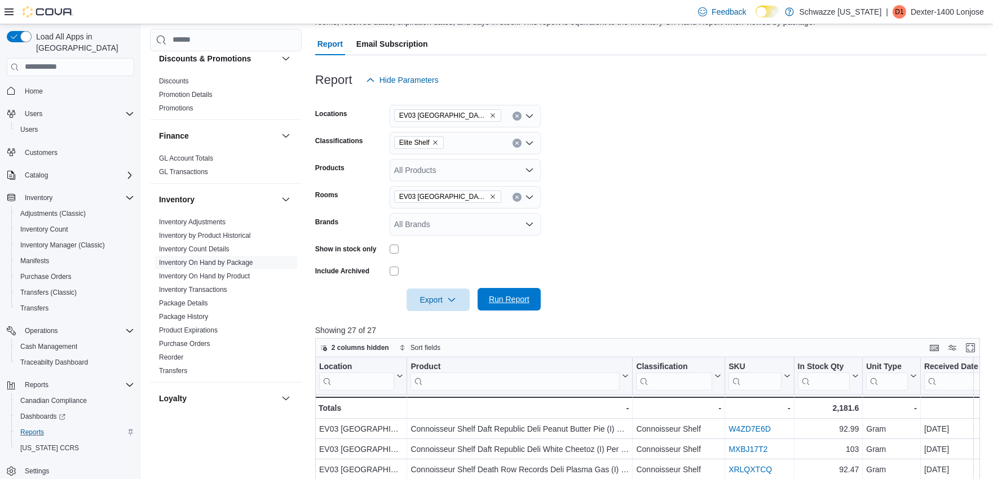
click at [516, 299] on span "Run Report" at bounding box center [509, 299] width 41 height 11
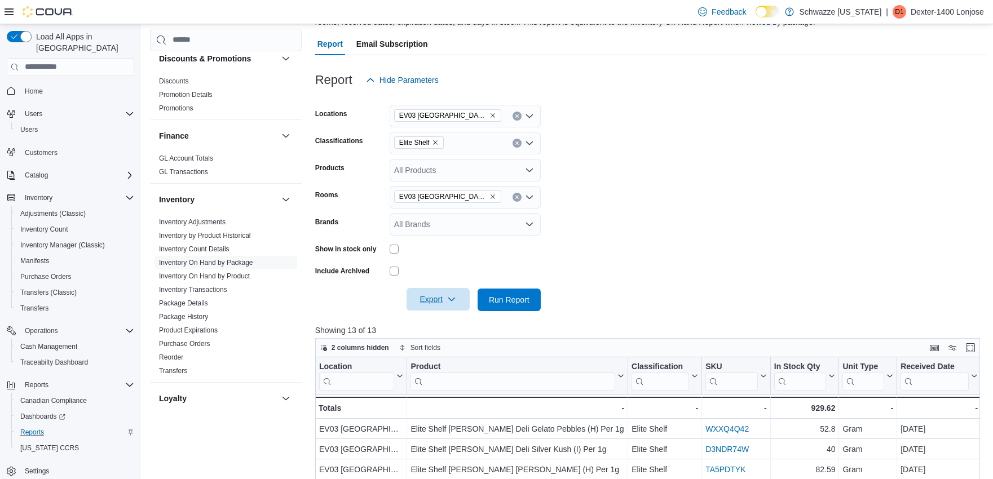
click at [439, 303] on span "Export" at bounding box center [438, 299] width 50 height 23
click at [442, 323] on span "Export to Excel" at bounding box center [439, 321] width 51 height 9
click at [435, 139] on icon "Remove Elite Shelf from selection in this group" at bounding box center [435, 142] width 7 height 7
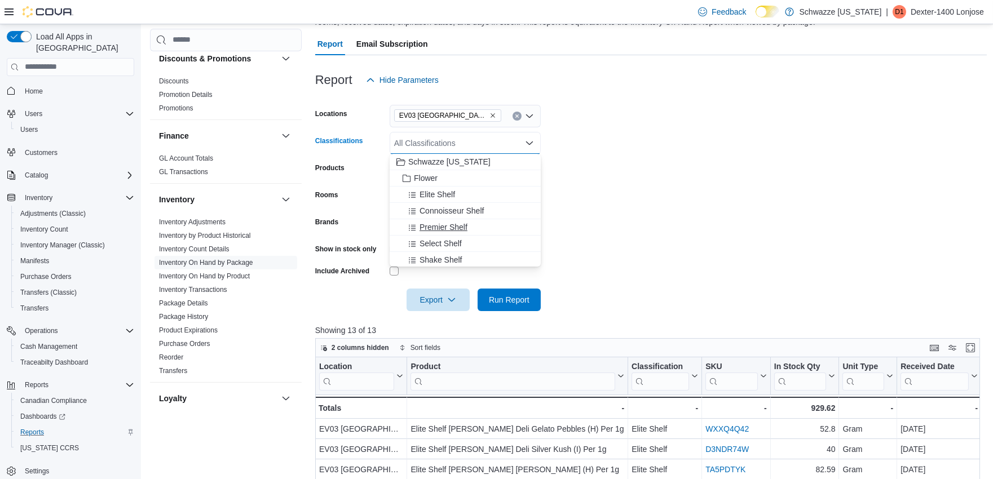
click at [439, 223] on span "Premier Shelf" at bounding box center [444, 227] width 48 height 11
click at [520, 307] on span "Run Report" at bounding box center [509, 299] width 50 height 23
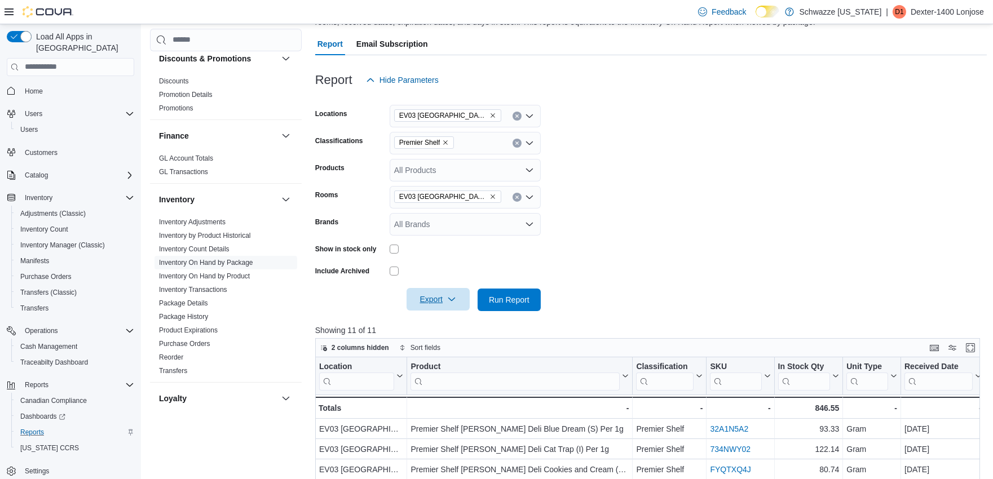
click at [443, 297] on span "Export" at bounding box center [438, 299] width 50 height 23
click at [433, 316] on button "Export to Excel" at bounding box center [440, 322] width 64 height 23
click at [447, 141] on icon "Remove Premier Shelf from selection in this group" at bounding box center [445, 142] width 7 height 7
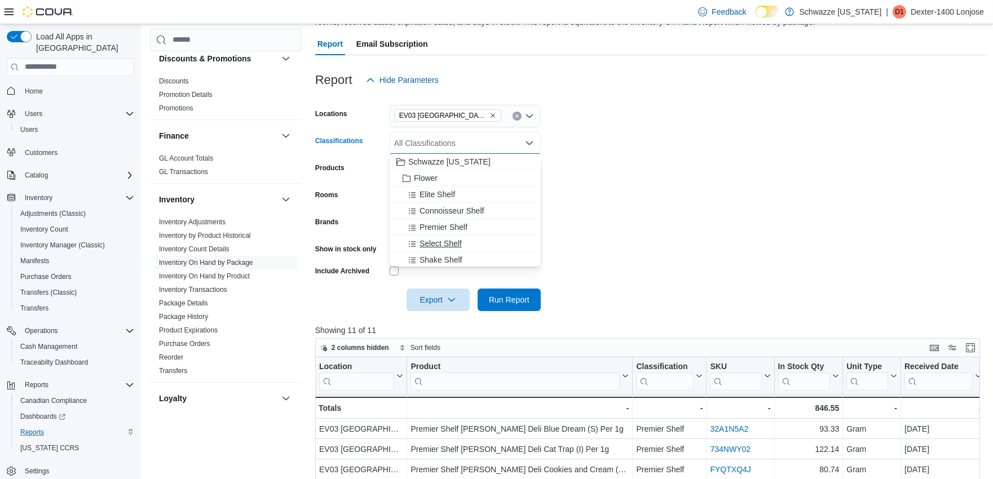
click at [441, 239] on span "Select Shelf" at bounding box center [441, 243] width 42 height 11
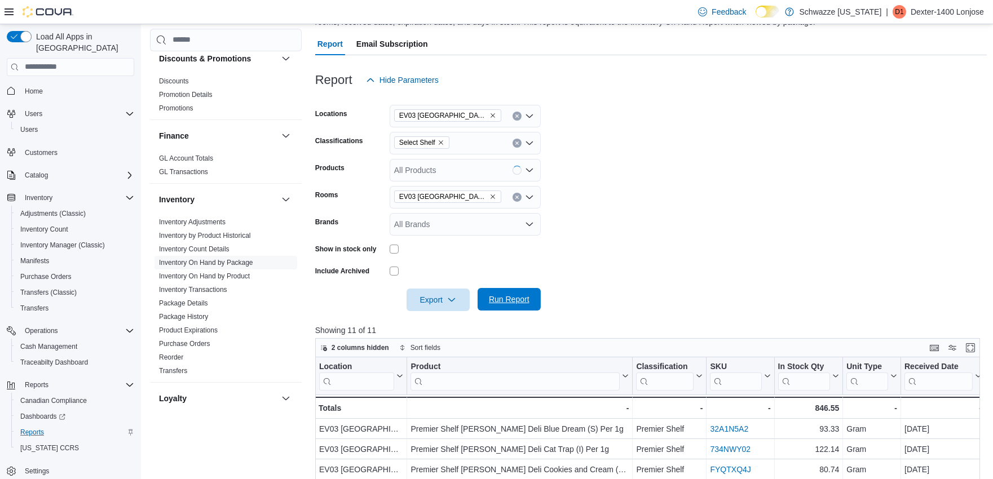
click at [504, 298] on span "Run Report" at bounding box center [509, 299] width 41 height 11
click at [427, 303] on span "Export" at bounding box center [438, 299] width 50 height 23
click at [435, 314] on button "Export to Excel" at bounding box center [440, 322] width 64 height 23
click at [442, 142] on icon "Remove Select Shelf from selection in this group" at bounding box center [441, 142] width 7 height 7
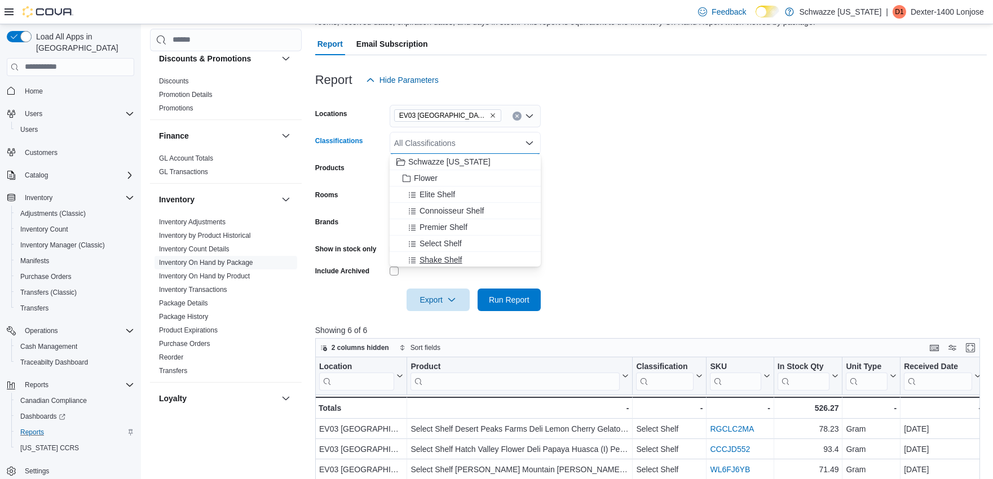
click at [434, 253] on button "Shake Shelf" at bounding box center [465, 260] width 151 height 16
click at [436, 256] on span "OZ Special" at bounding box center [439, 258] width 39 height 11
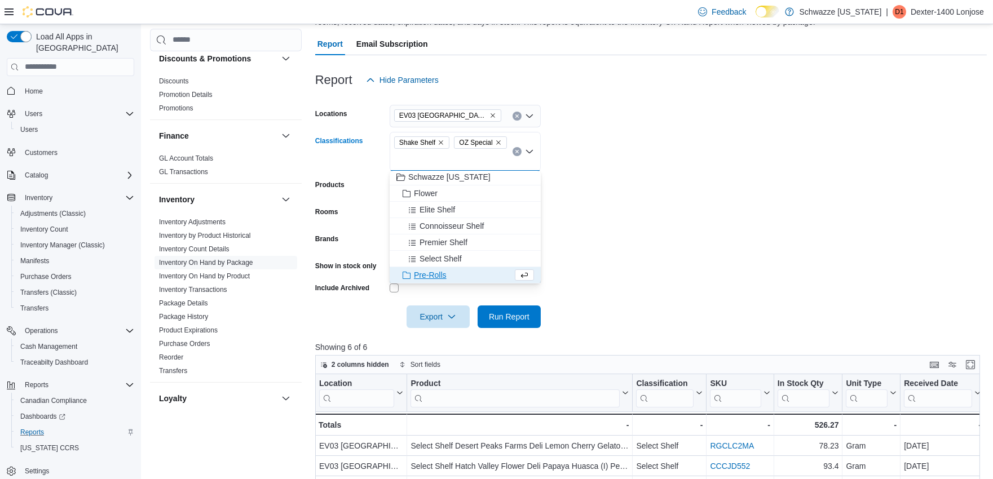
click at [584, 251] on form "Locations [GEOGRAPHIC_DATA] West Central Classifications Shake Shelf OZ Special…" at bounding box center [651, 209] width 672 height 237
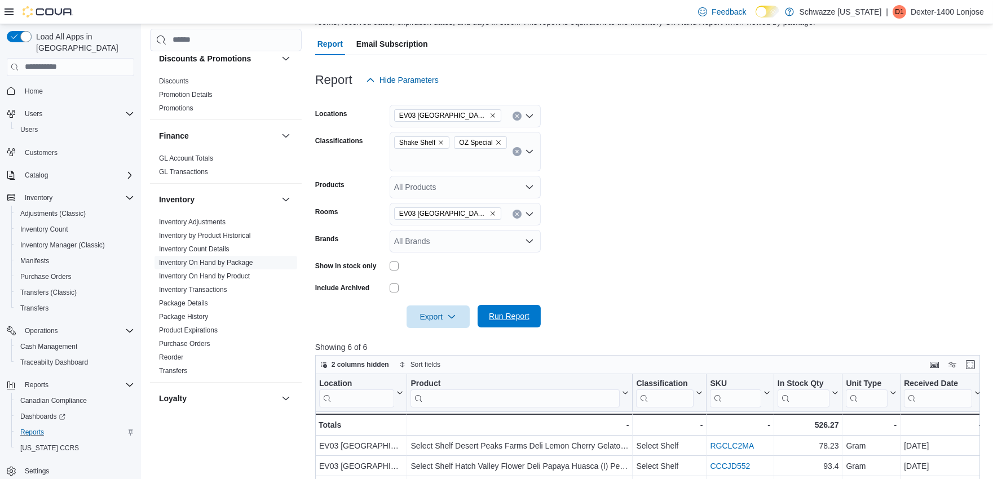
click at [508, 310] on span "Run Report" at bounding box center [509, 316] width 50 height 23
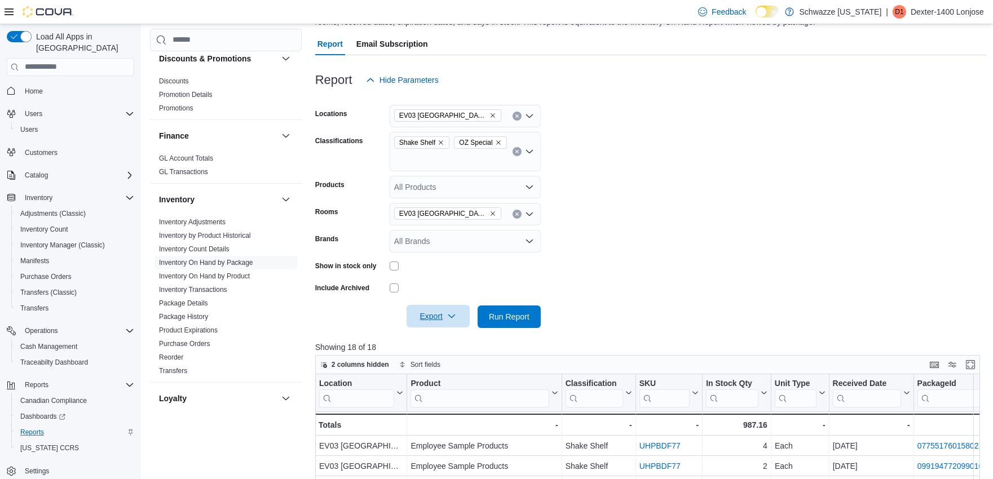
click at [449, 317] on icon "button" at bounding box center [451, 316] width 9 height 9
click at [440, 340] on span "Export to Excel" at bounding box center [439, 338] width 51 height 9
